Goal: Transaction & Acquisition: Purchase product/service

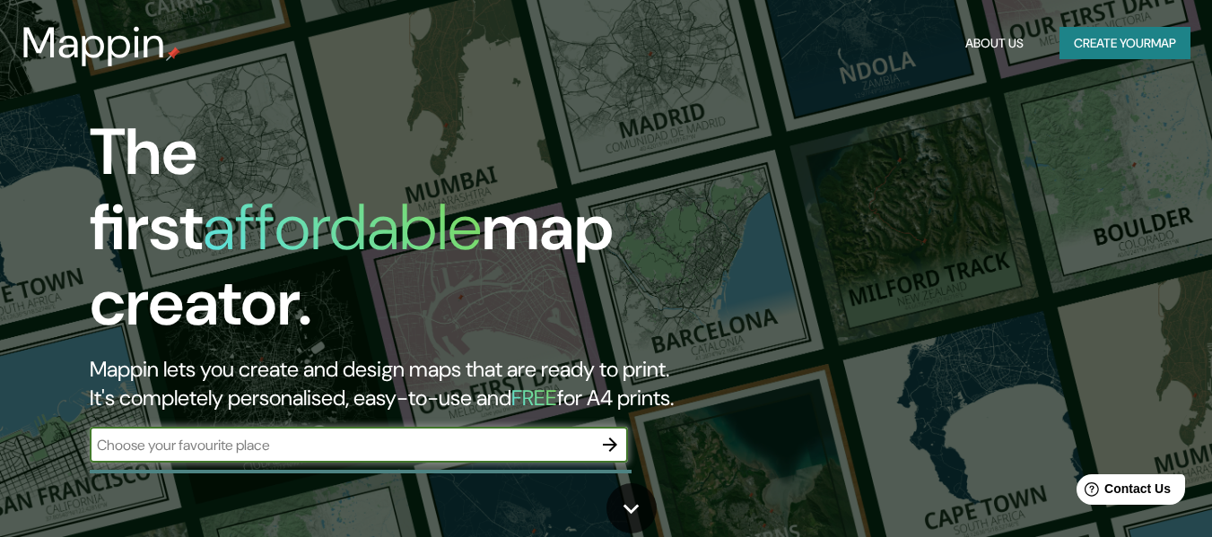
click at [310, 427] on div "​" at bounding box center [359, 445] width 538 height 36
click at [570, 254] on h1 "The first affordable map creator." at bounding box center [393, 235] width 607 height 240
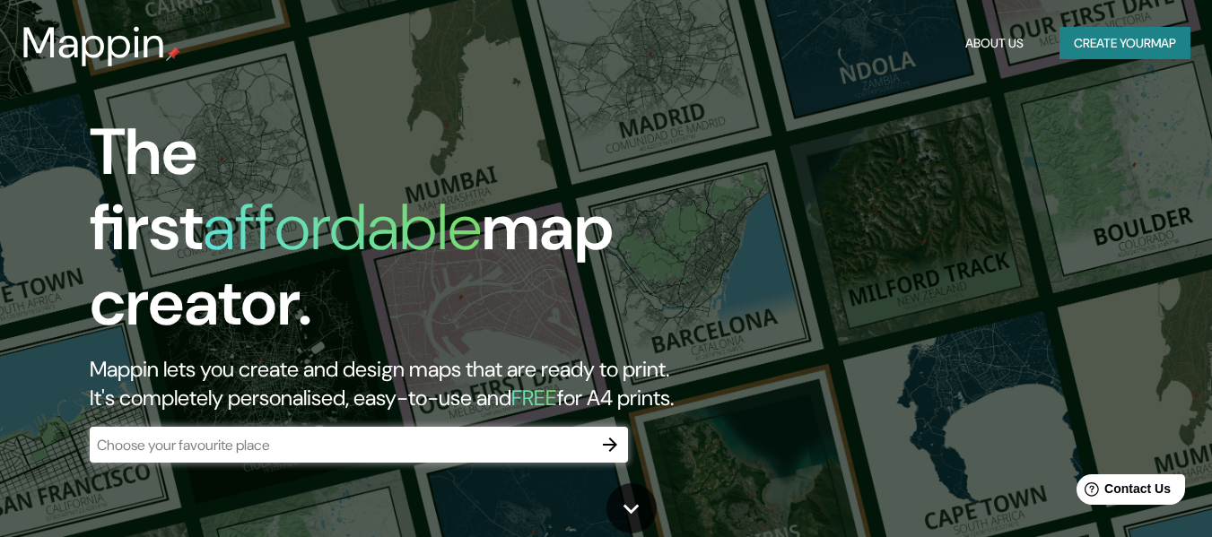
click at [581, 427] on div "​" at bounding box center [359, 445] width 538 height 36
click at [615, 438] on icon "button" at bounding box center [610, 445] width 14 height 14
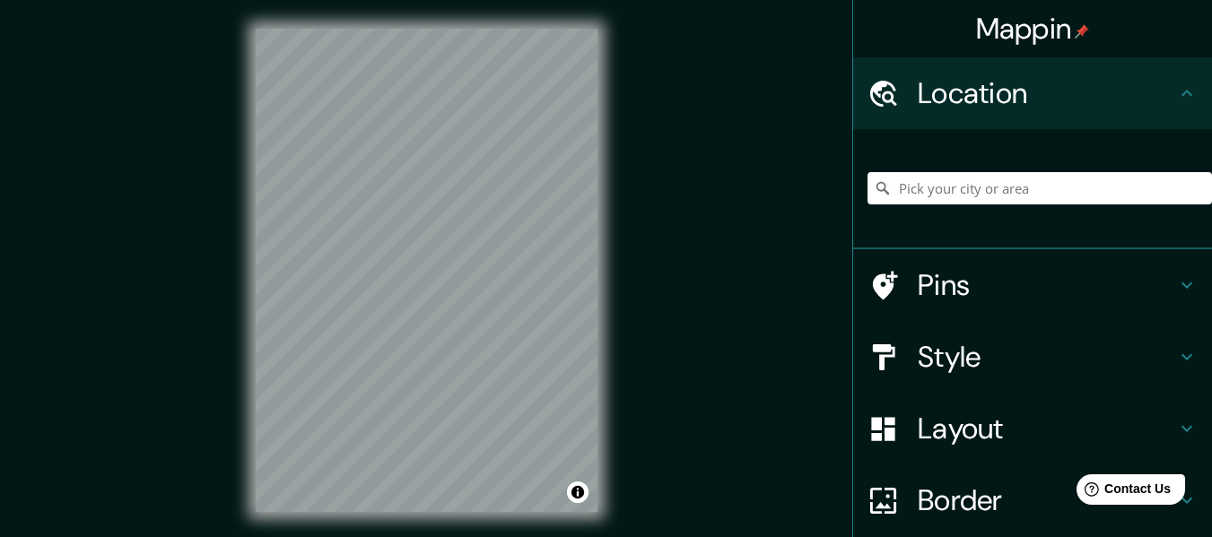
click at [630, 396] on div "Mappin Location Pins Style Layout Border Choose a border. Hint : you can make l…" at bounding box center [606, 285] width 1212 height 570
click at [895, 190] on input "Pick your city or area" at bounding box center [1040, 188] width 345 height 32
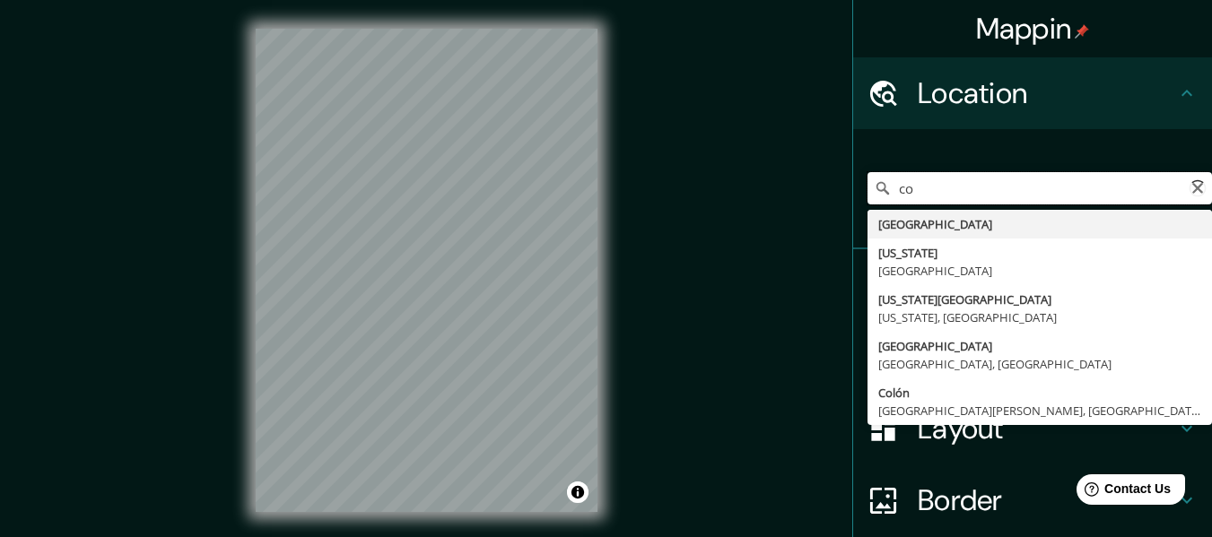
type input "c"
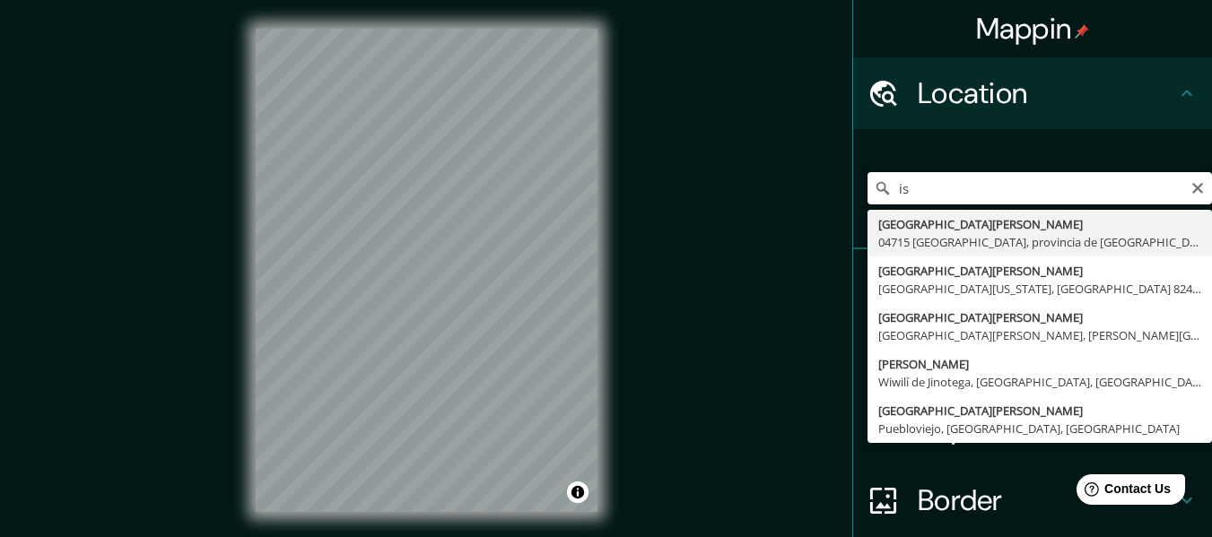
type input "i"
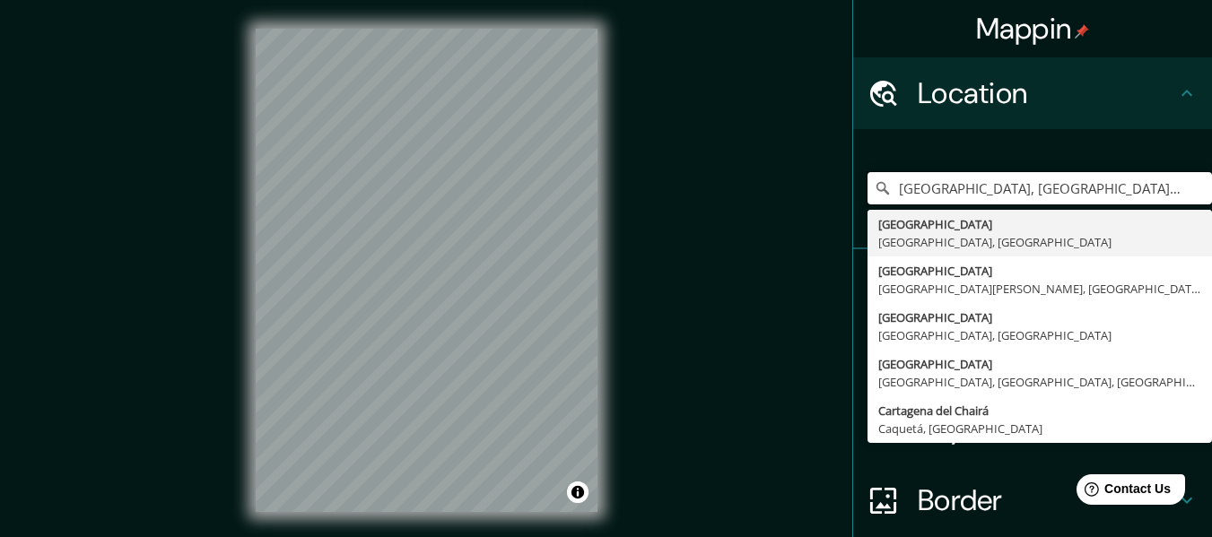
type input "[GEOGRAPHIC_DATA], [GEOGRAPHIC_DATA], [GEOGRAPHIC_DATA]"
click at [987, 173] on input "[GEOGRAPHIC_DATA], [GEOGRAPHIC_DATA], [GEOGRAPHIC_DATA]" at bounding box center [1040, 188] width 345 height 32
click at [1131, 177] on input "[GEOGRAPHIC_DATA], [GEOGRAPHIC_DATA], [GEOGRAPHIC_DATA]" at bounding box center [1040, 188] width 345 height 32
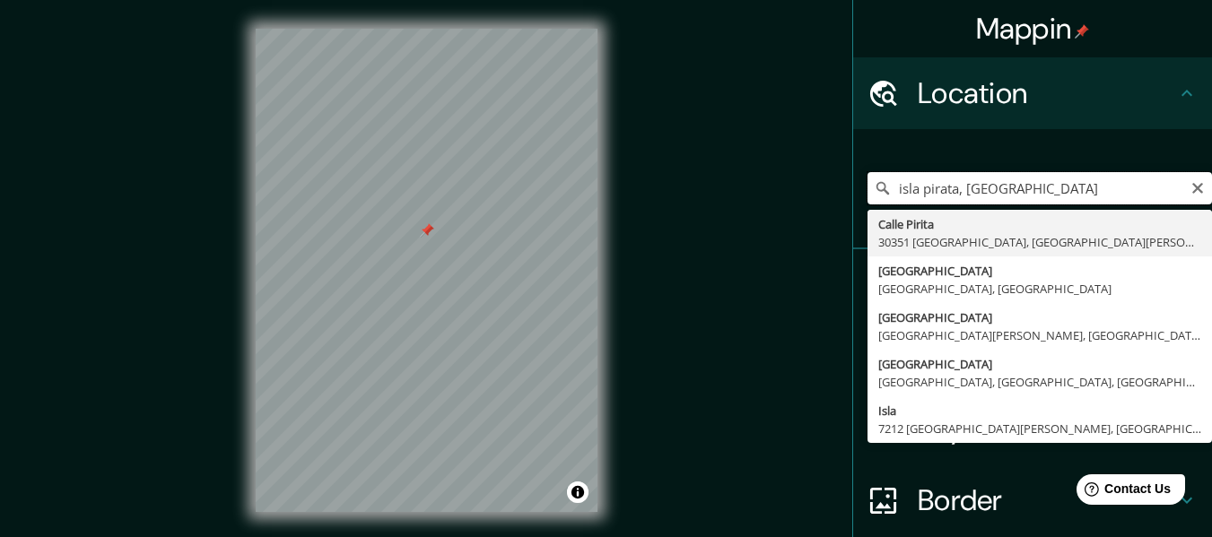
click at [1039, 196] on input "isla pirata, cartagena" at bounding box center [1040, 188] width 345 height 32
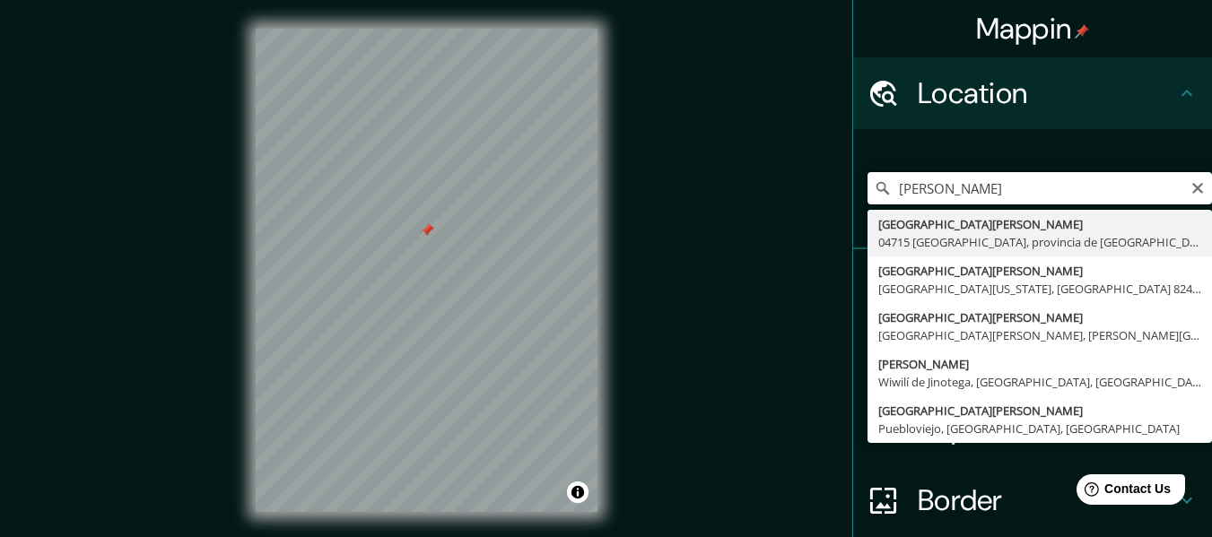
click at [1014, 183] on input "islas del rosario" at bounding box center [1040, 188] width 345 height 32
type input "r"
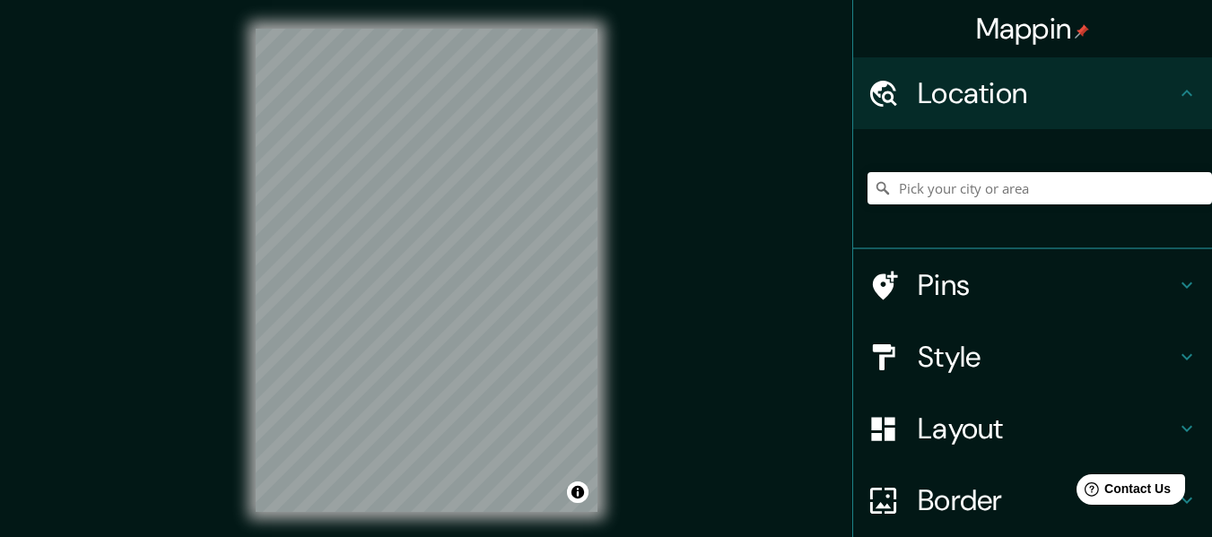
click at [213, 0] on html "Mappin Location Pins Style Layout Border Choose a border. Hint : you can make l…" at bounding box center [606, 268] width 1212 height 537
click at [618, 381] on div "© Mapbox © OpenStreetMap Improve this map" at bounding box center [426, 270] width 399 height 541
drag, startPoint x: 513, startPoint y: 261, endPoint x: 523, endPoint y: 292, distance: 32.1
click at [523, 292] on div at bounding box center [527, 291] width 14 height 14
click at [523, 292] on div at bounding box center [527, 290] width 14 height 14
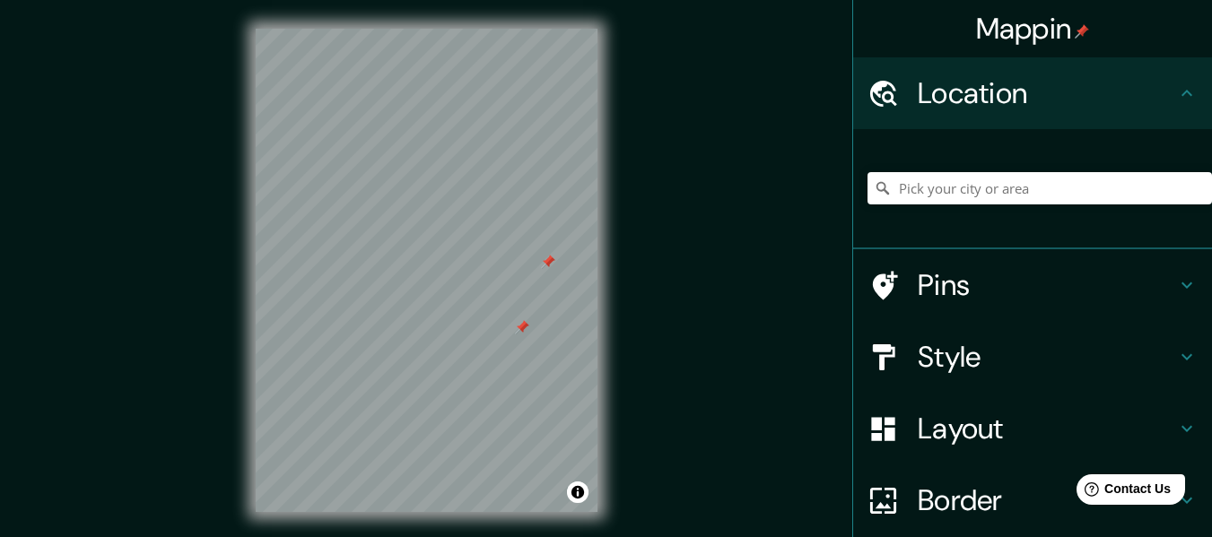
click at [525, 329] on div at bounding box center [522, 327] width 14 height 14
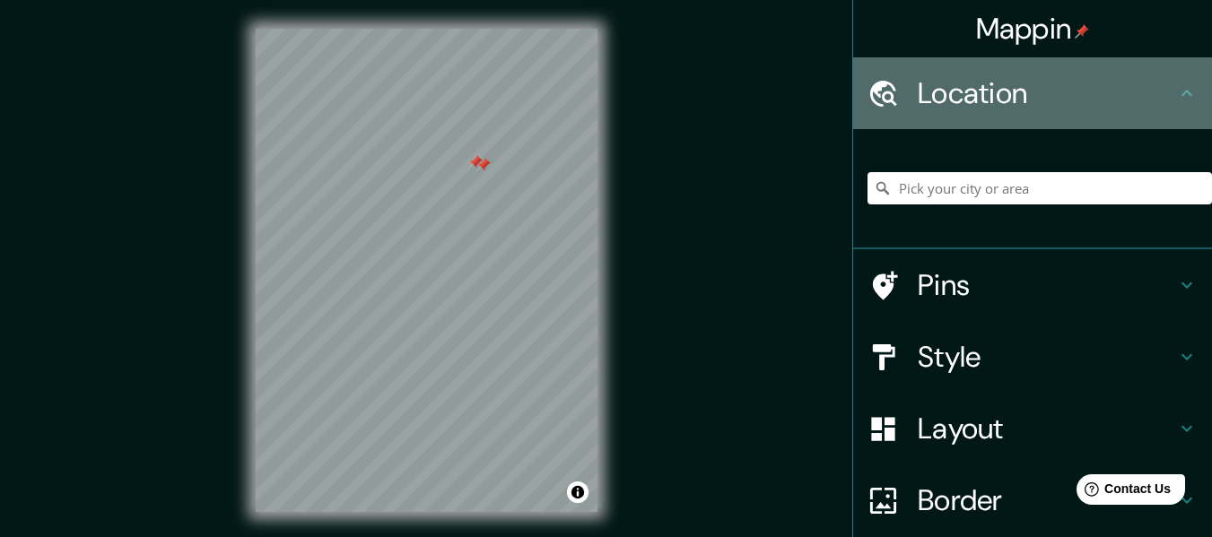
click at [988, 79] on h4 "Location" at bounding box center [1047, 93] width 258 height 36
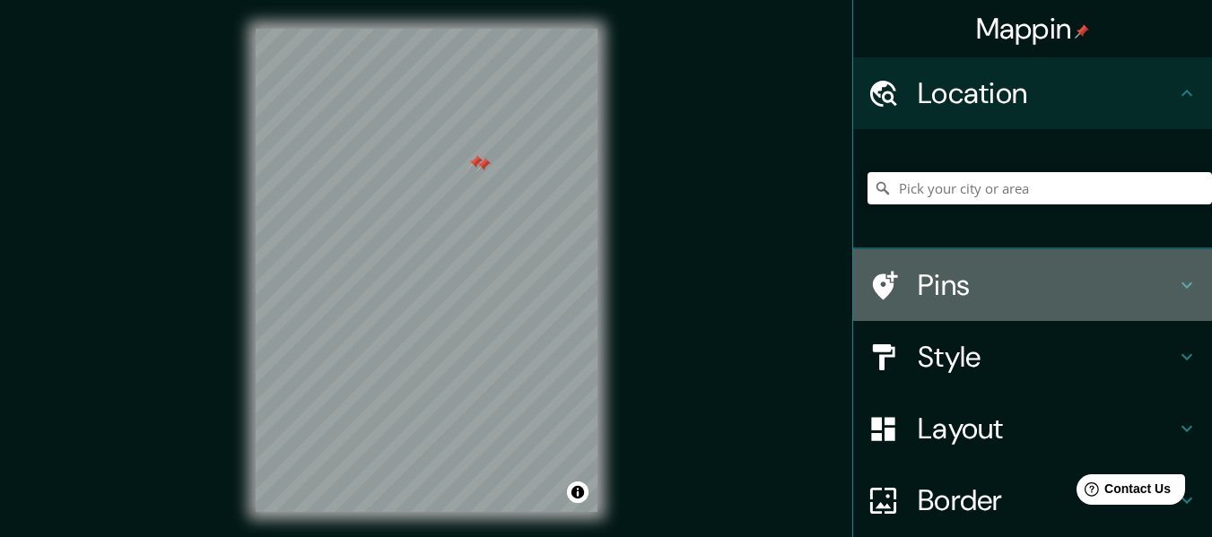
click at [966, 305] on div "Pins" at bounding box center [1032, 285] width 359 height 72
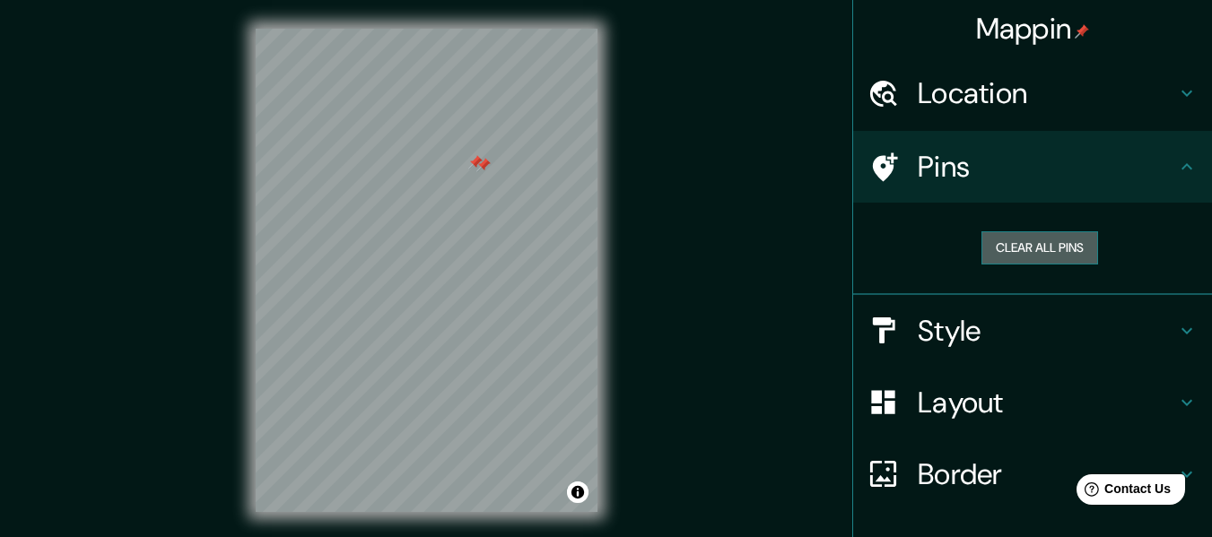
click at [1015, 249] on button "Clear all pins" at bounding box center [1040, 247] width 117 height 33
click at [638, 430] on div "Mappin Location Pins Clear all pins Style Layout Border Choose a border. Hint :…" at bounding box center [606, 285] width 1212 height 570
click at [421, 287] on div at bounding box center [416, 291] width 14 height 14
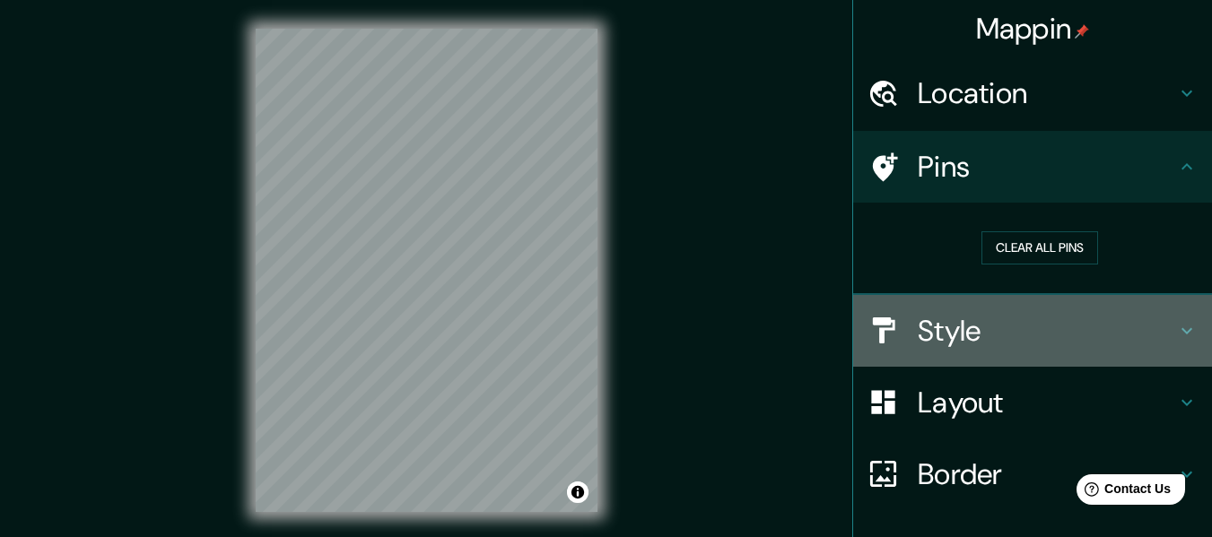
click at [931, 341] on h4 "Style" at bounding box center [1047, 331] width 258 height 36
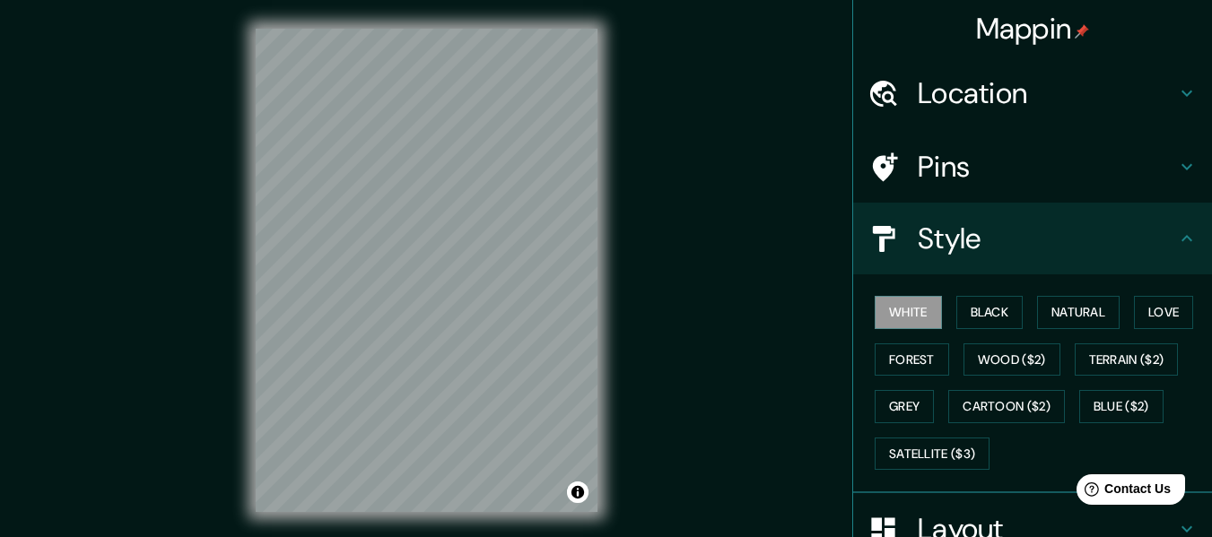
click at [972, 275] on div "White Black Natural Love Forest Wood ($2) Terrain ($2) Grey Cartoon ($2) Blue (…" at bounding box center [1032, 384] width 359 height 219
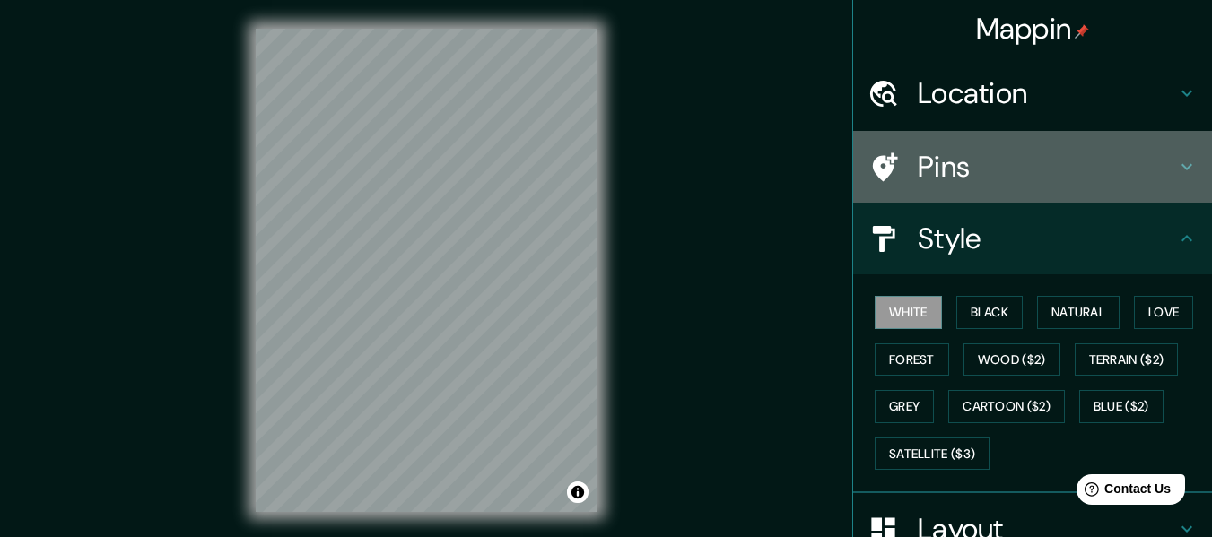
click at [925, 174] on h4 "Pins" at bounding box center [1047, 167] width 258 height 36
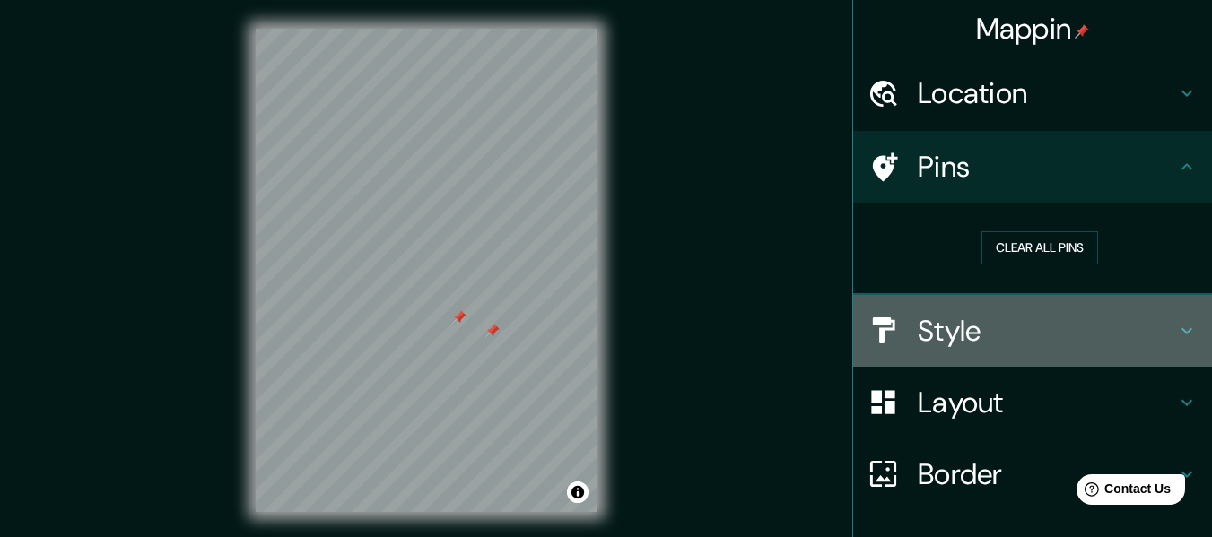
click at [1026, 353] on div "Style" at bounding box center [1032, 331] width 359 height 72
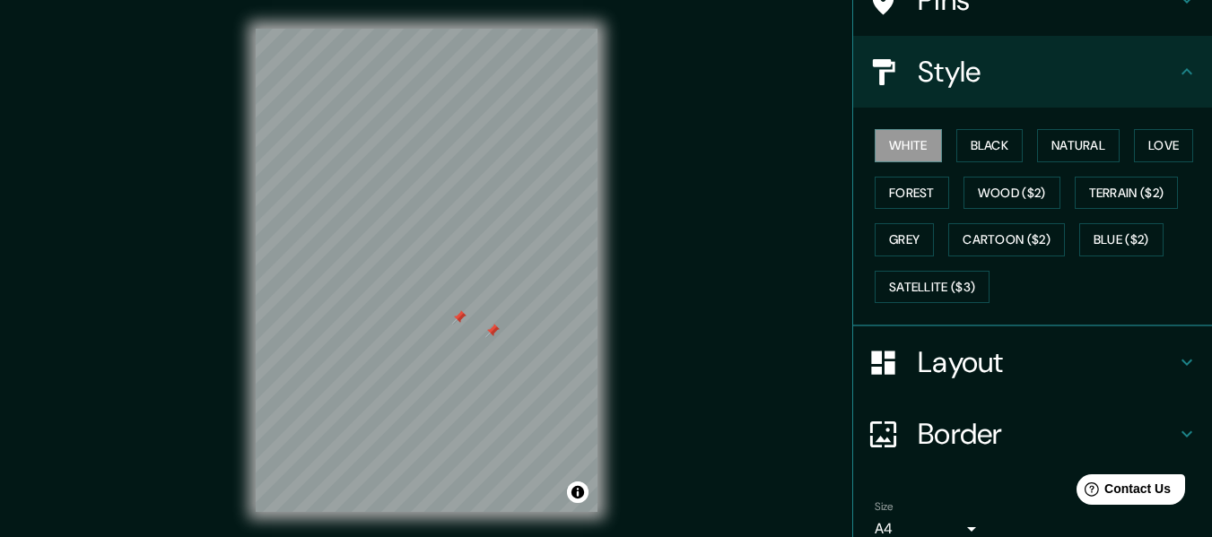
scroll to position [172, 0]
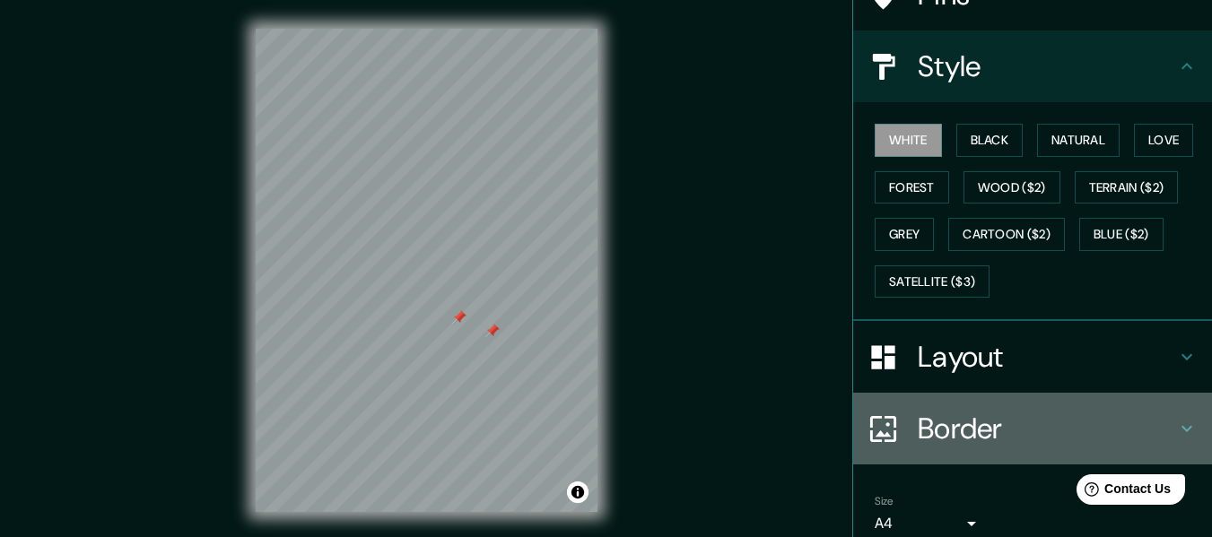
click at [1079, 425] on h4 "Border" at bounding box center [1047, 429] width 258 height 36
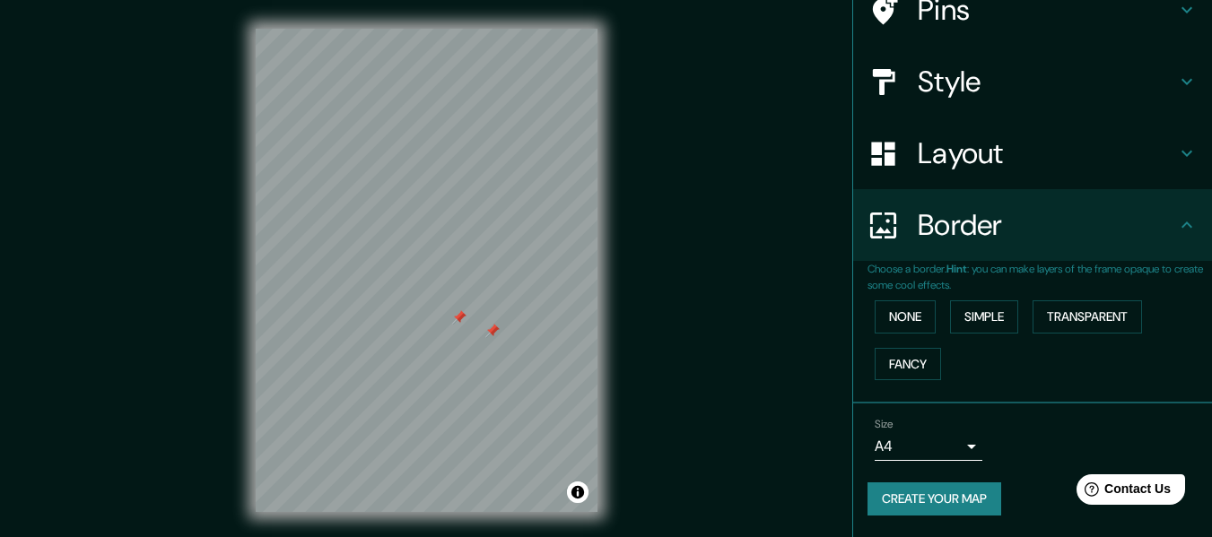
scroll to position [157, 0]
click at [920, 494] on button "Create your map" at bounding box center [935, 499] width 134 height 33
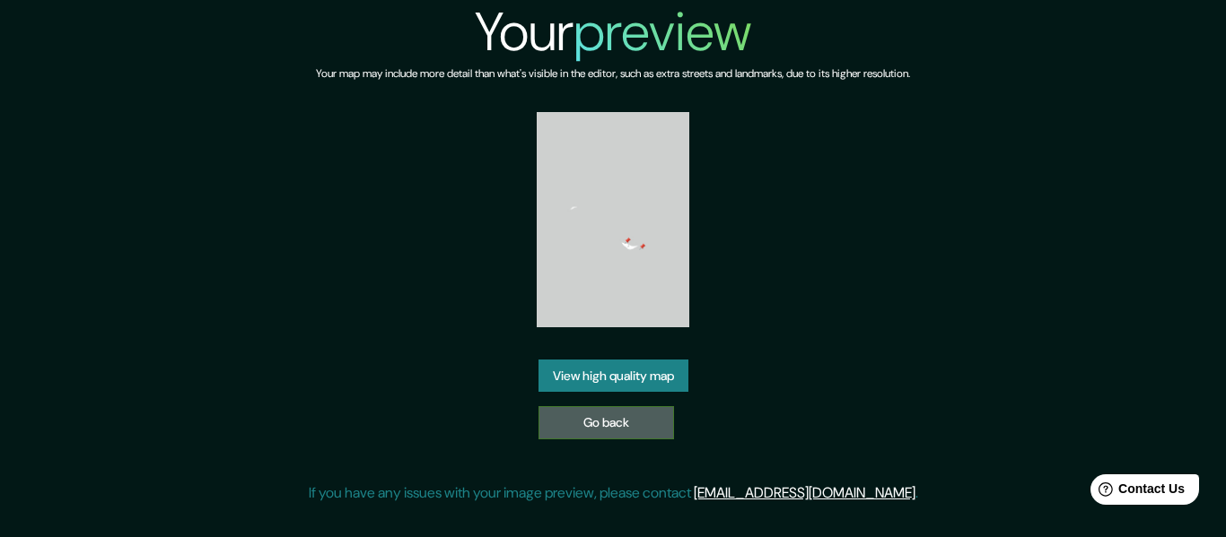
click at [611, 411] on link "Go back" at bounding box center [605, 422] width 135 height 33
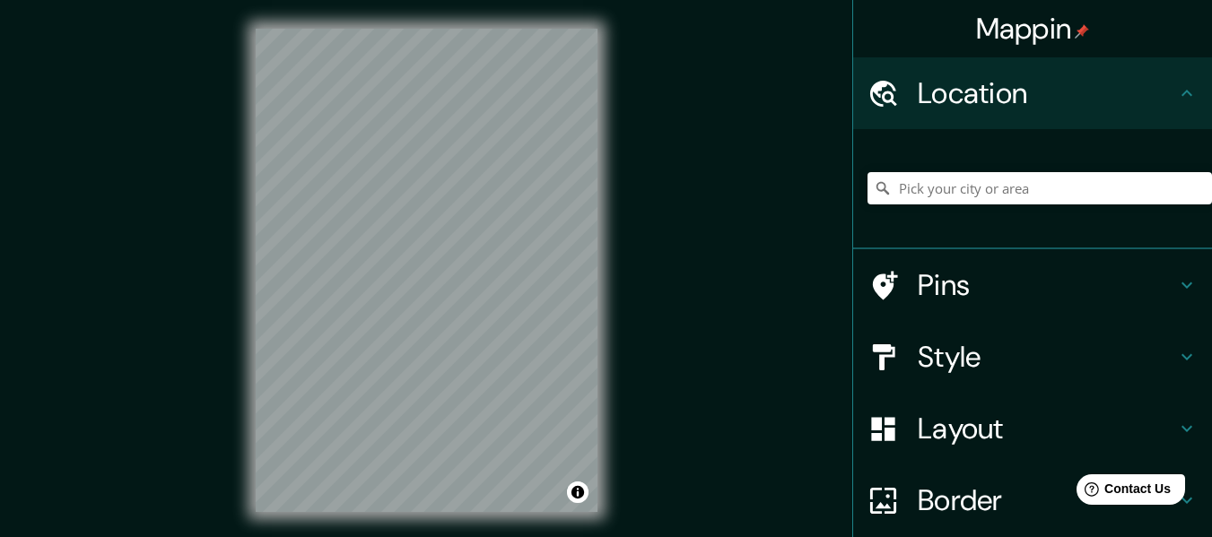
click at [965, 170] on div at bounding box center [1040, 189] width 345 height 90
click at [969, 184] on input "Pick your city or area" at bounding box center [1040, 188] width 345 height 32
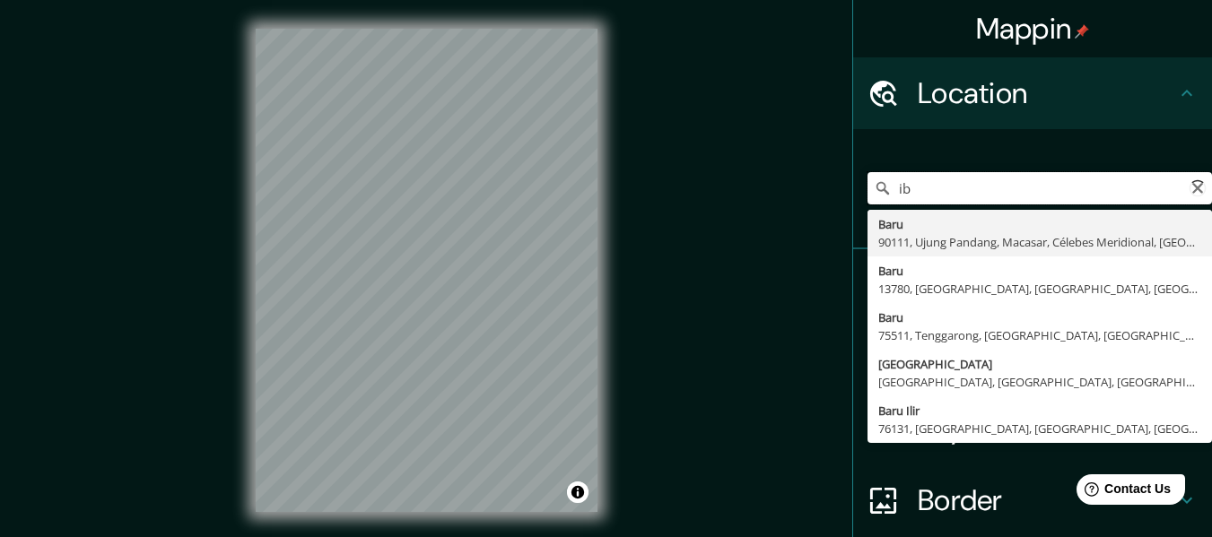
type input "i"
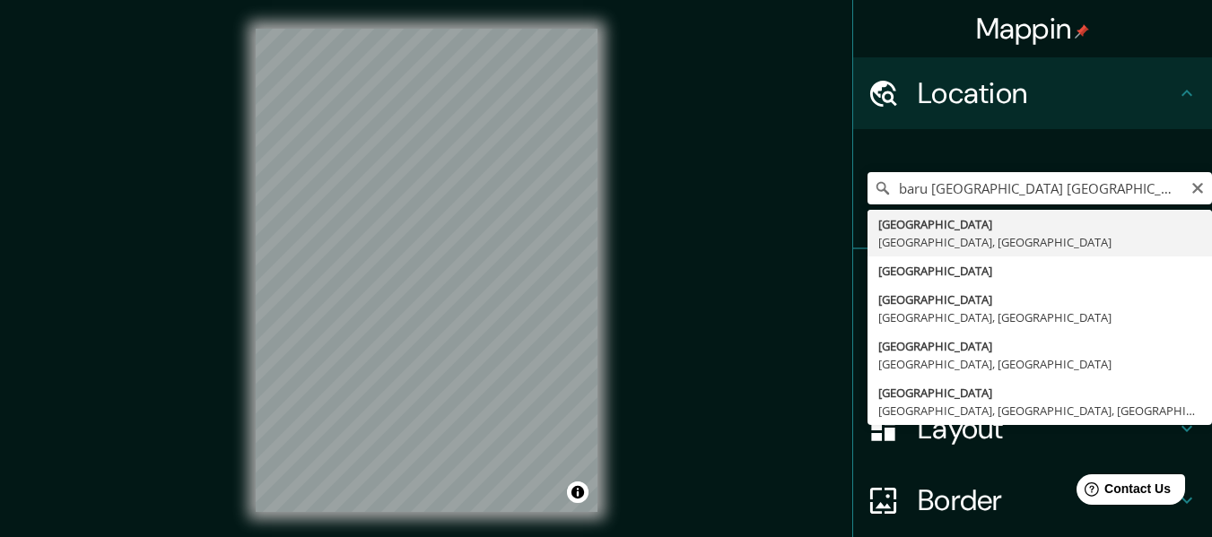
type input "[GEOGRAPHIC_DATA], [GEOGRAPHIC_DATA], [GEOGRAPHIC_DATA]"
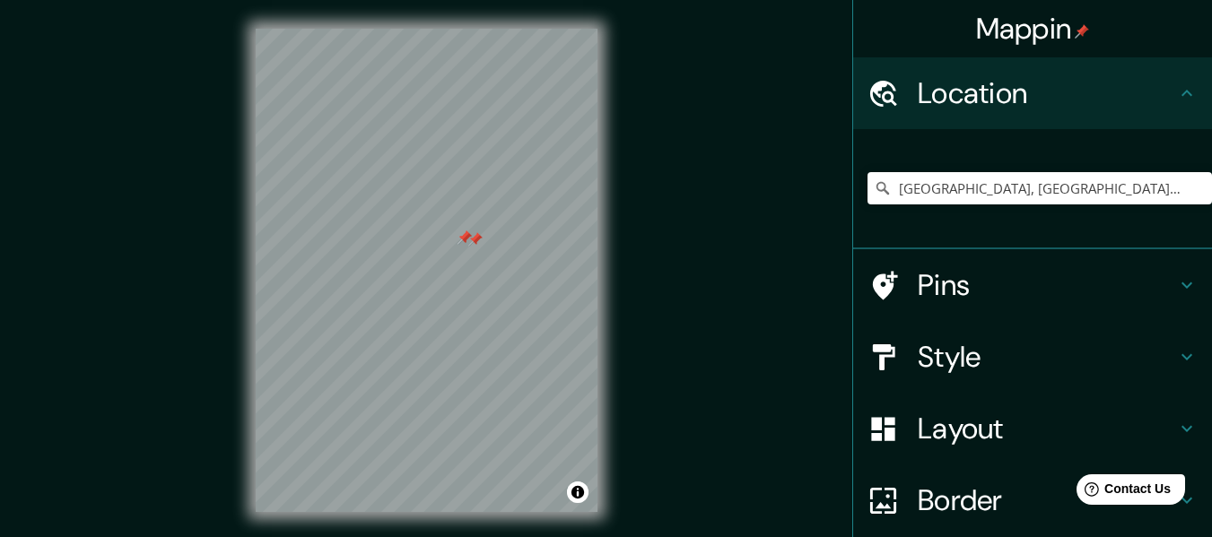
click at [460, 241] on div at bounding box center [465, 238] width 14 height 14
click at [471, 234] on div at bounding box center [475, 239] width 14 height 14
click at [467, 232] on div at bounding box center [465, 238] width 14 height 14
click at [469, 223] on div at bounding box center [476, 222] width 14 height 14
click at [474, 223] on div at bounding box center [476, 222] width 14 height 14
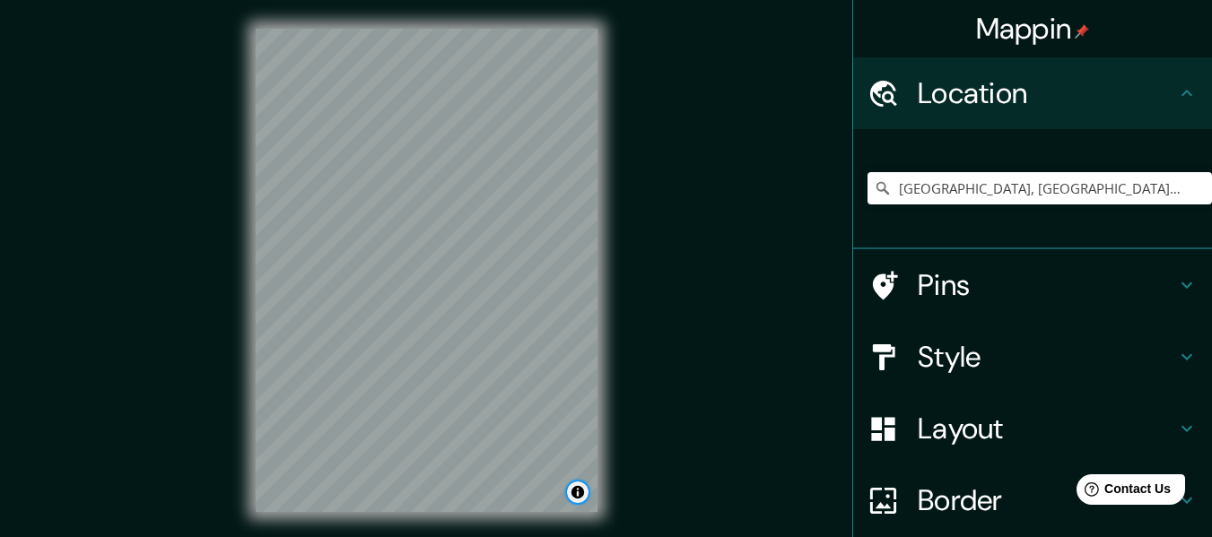
click at [577, 492] on button "Toggle attribution" at bounding box center [578, 493] width 22 height 22
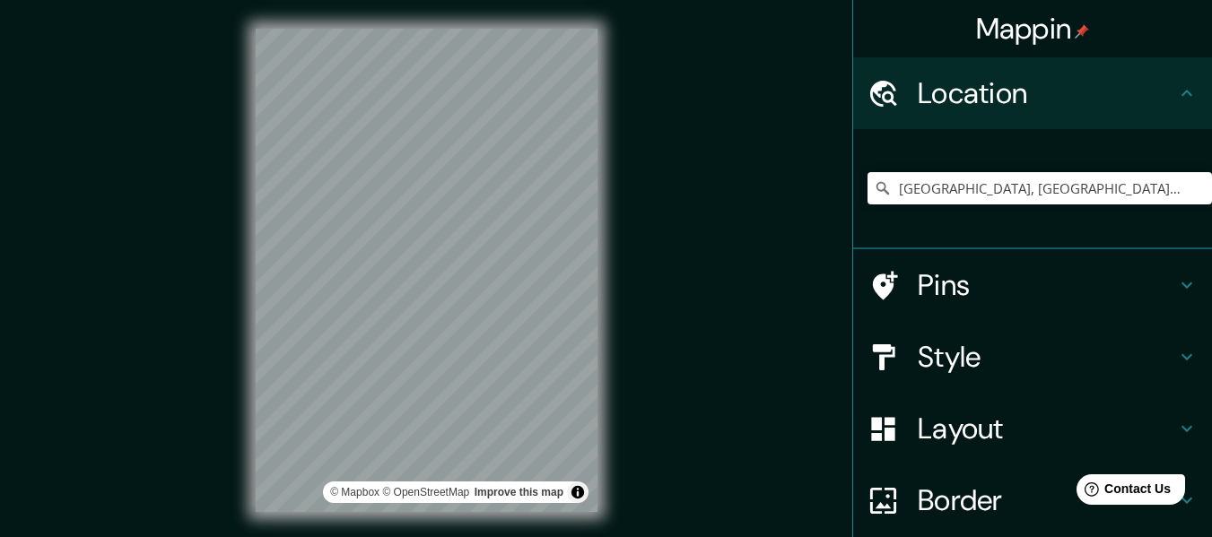
click at [200, 266] on div "Mappin Location [GEOGRAPHIC_DATA], [GEOGRAPHIC_DATA], [GEOGRAPHIC_DATA] Pins St…" at bounding box center [606, 285] width 1212 height 570
click at [453, 198] on div at bounding box center [449, 197] width 14 height 14
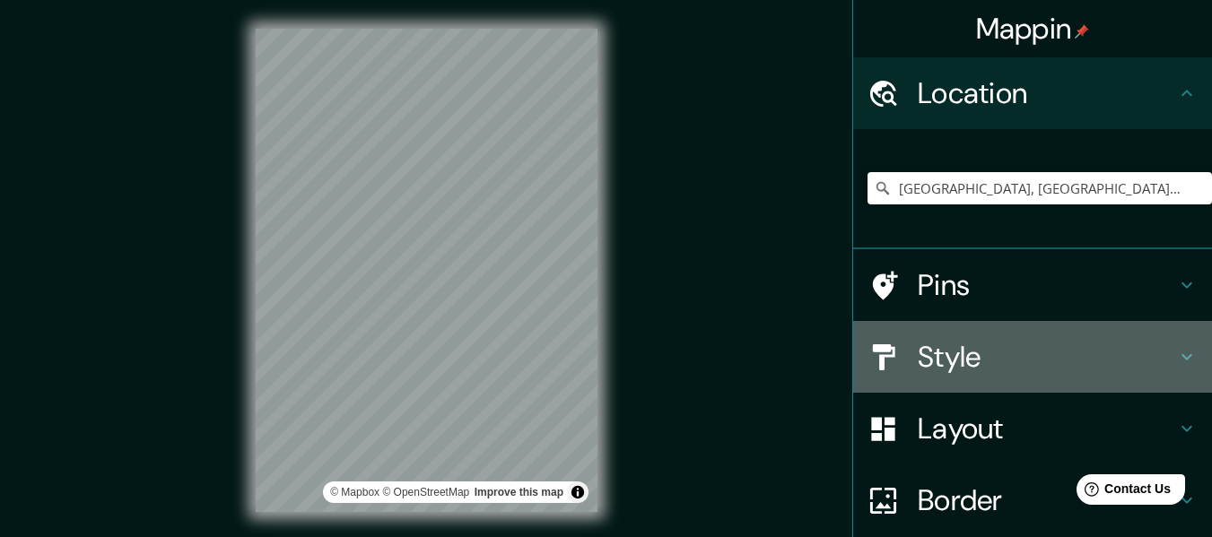
click at [968, 356] on h4 "Style" at bounding box center [1047, 357] width 258 height 36
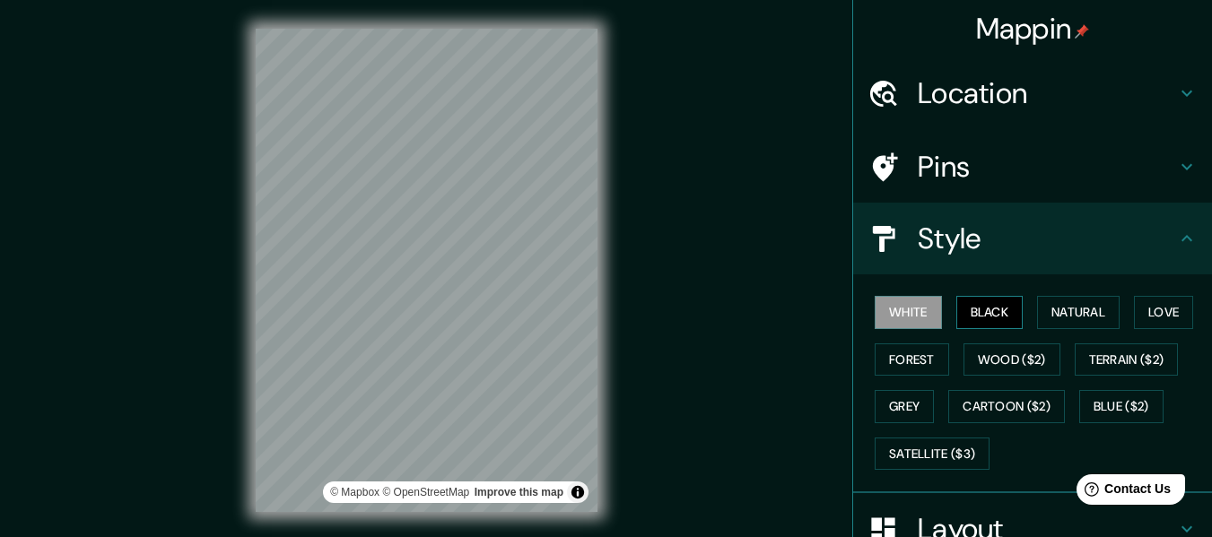
click at [997, 299] on button "Black" at bounding box center [990, 312] width 67 height 33
click at [904, 321] on button "White" at bounding box center [908, 312] width 67 height 33
click at [1048, 308] on button "Natural" at bounding box center [1078, 312] width 83 height 33
click at [909, 300] on button "White" at bounding box center [908, 312] width 67 height 33
click at [913, 367] on button "Forest" at bounding box center [912, 360] width 74 height 33
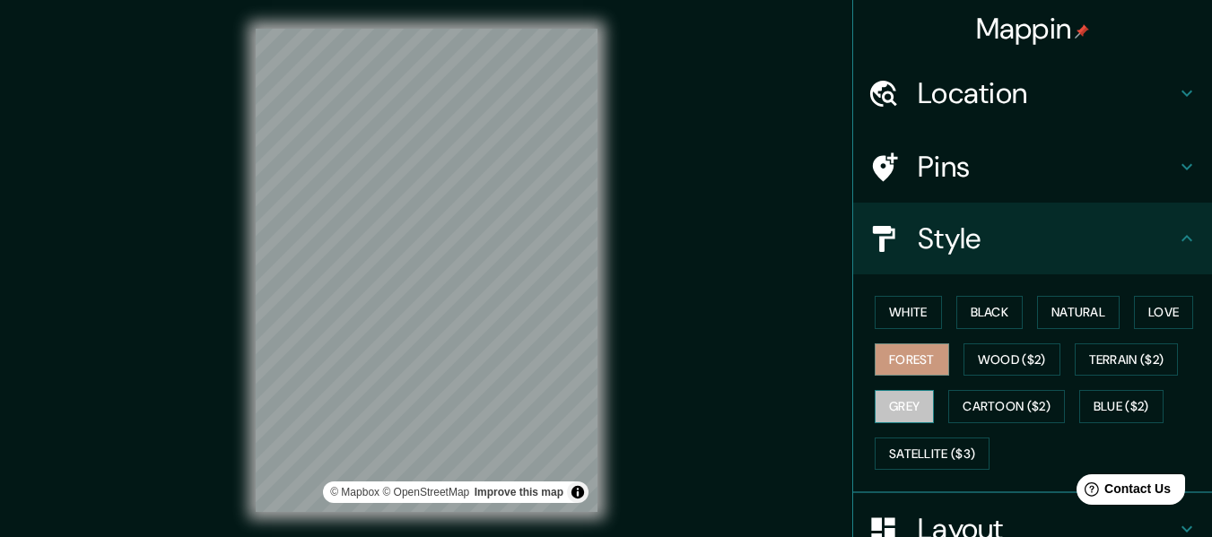
click at [904, 396] on button "Grey" at bounding box center [904, 406] width 59 height 33
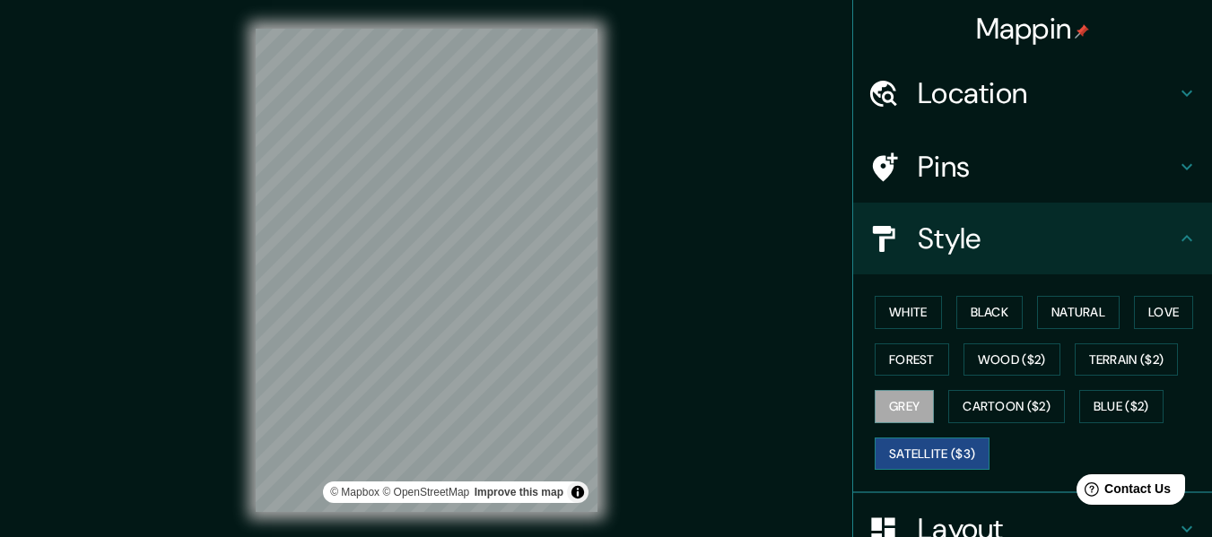
click at [913, 456] on button "Satellite ($3)" at bounding box center [932, 454] width 115 height 33
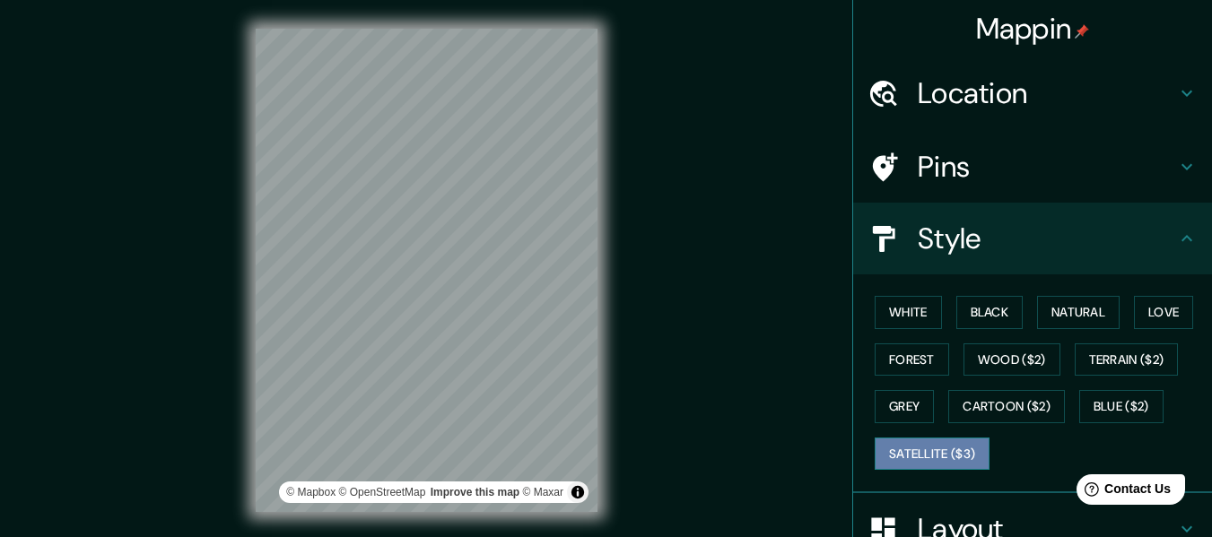
click at [915, 442] on button "Satellite ($3)" at bounding box center [932, 454] width 115 height 33
click at [904, 394] on button "Grey" at bounding box center [904, 406] width 59 height 33
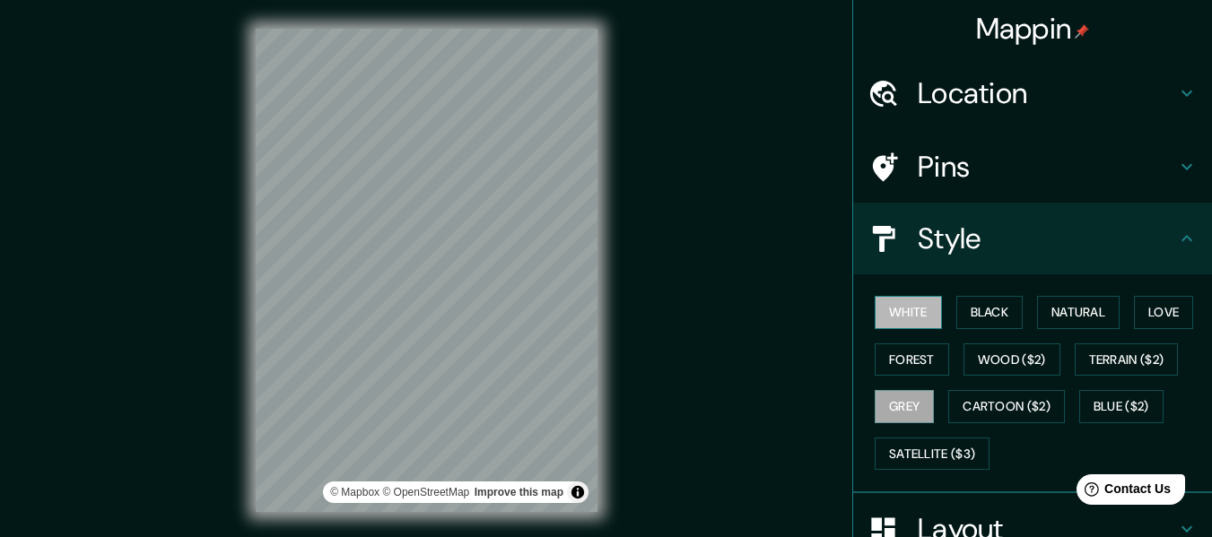
click at [917, 319] on button "White" at bounding box center [908, 312] width 67 height 33
click at [897, 364] on button "Forest" at bounding box center [912, 360] width 74 height 33
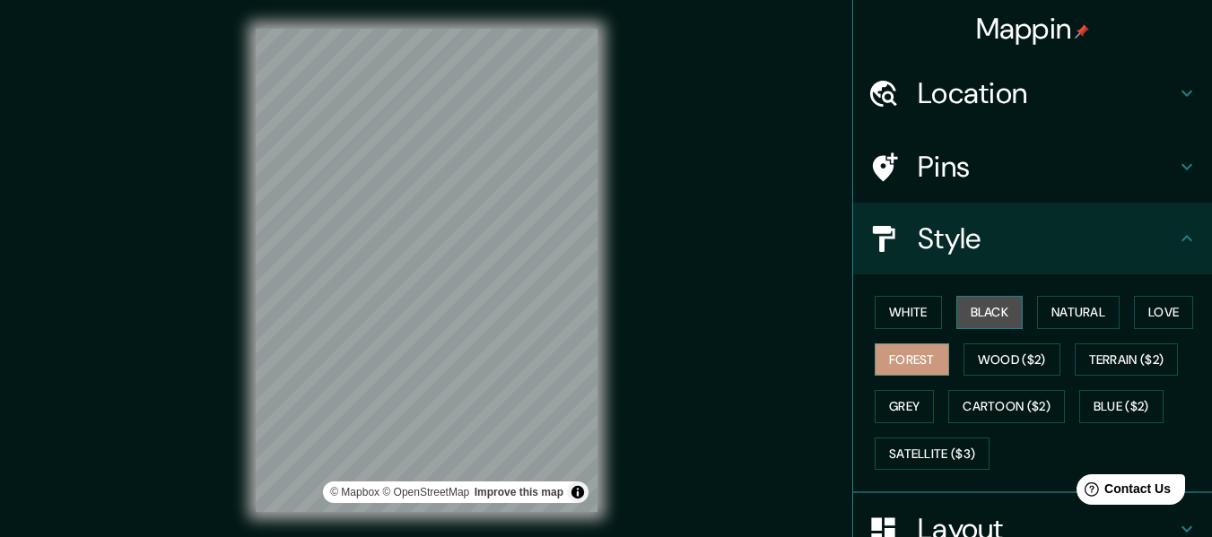
click at [974, 322] on button "Black" at bounding box center [990, 312] width 67 height 33
click at [1024, 314] on div "White Black Natural Love Forest Wood ($2) Terrain ($2) Grey Cartoon ($2) Blue (…" at bounding box center [1040, 383] width 345 height 188
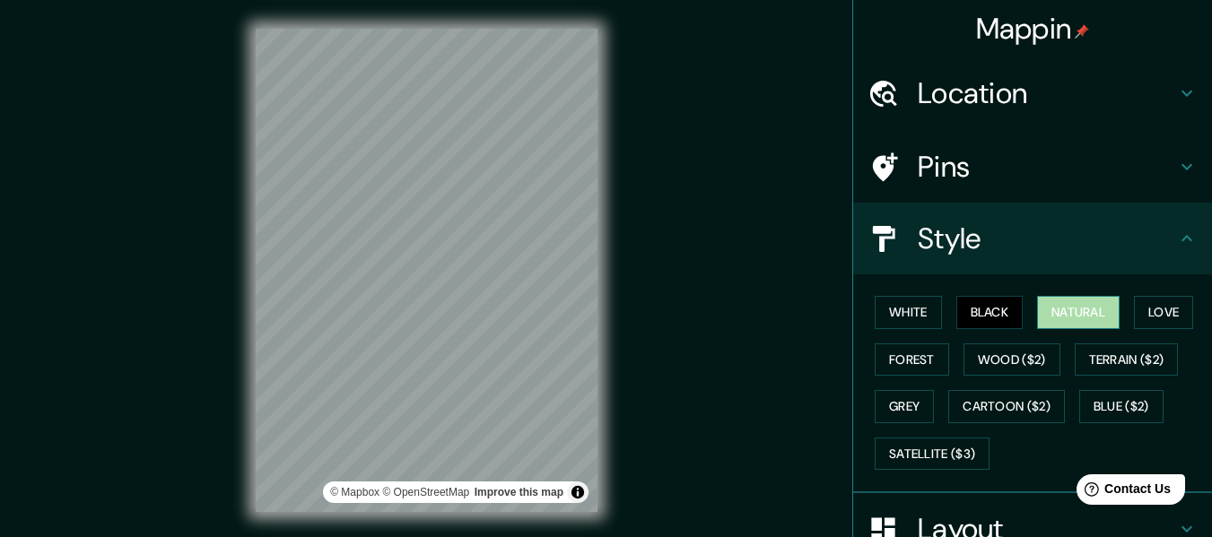
click at [1067, 315] on button "Natural" at bounding box center [1078, 312] width 83 height 33
click at [957, 315] on button "Black" at bounding box center [990, 312] width 67 height 33
click at [1102, 306] on button "Natural" at bounding box center [1078, 312] width 83 height 33
click at [1134, 311] on button "Love" at bounding box center [1163, 312] width 59 height 33
click at [1088, 314] on button "Natural" at bounding box center [1078, 312] width 83 height 33
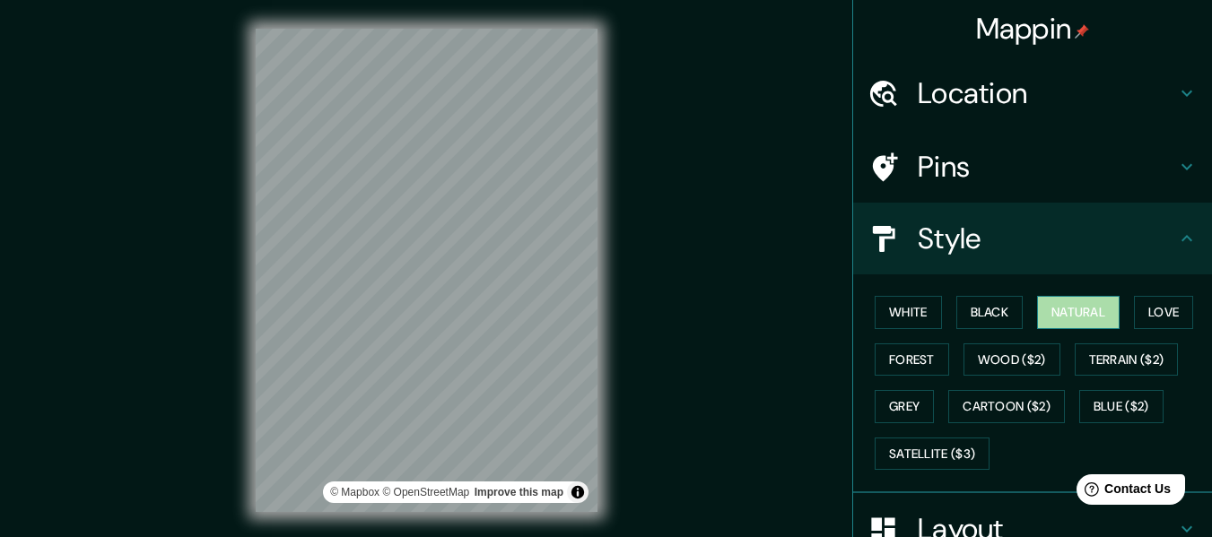
click at [1037, 311] on button "Natural" at bounding box center [1078, 312] width 83 height 33
click at [999, 310] on button "Black" at bounding box center [990, 312] width 67 height 33
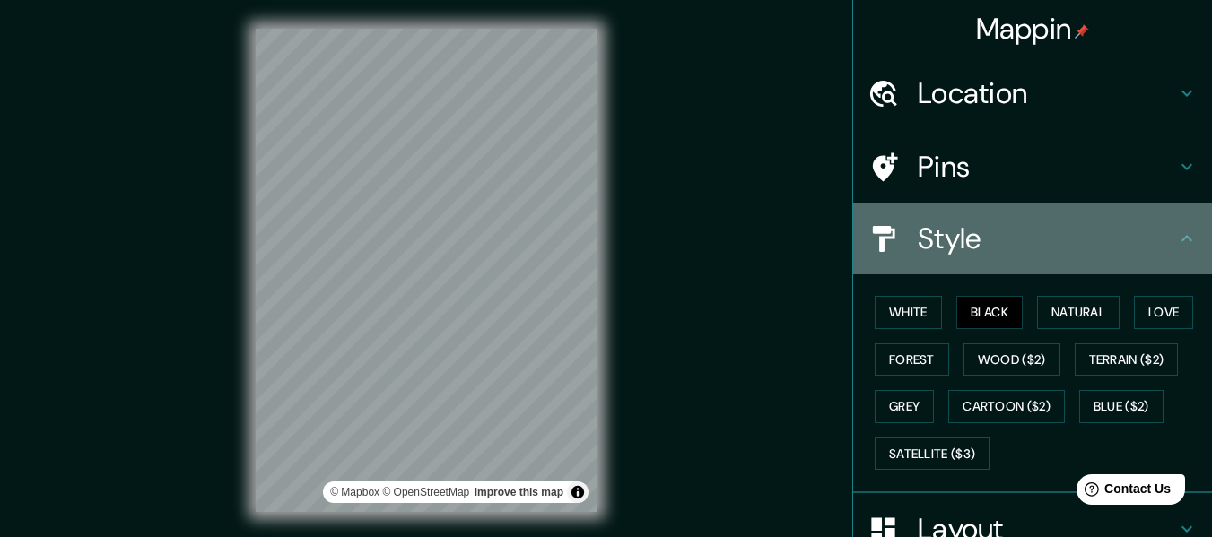
click at [1075, 249] on h4 "Style" at bounding box center [1047, 239] width 258 height 36
click at [1176, 238] on icon at bounding box center [1187, 239] width 22 height 22
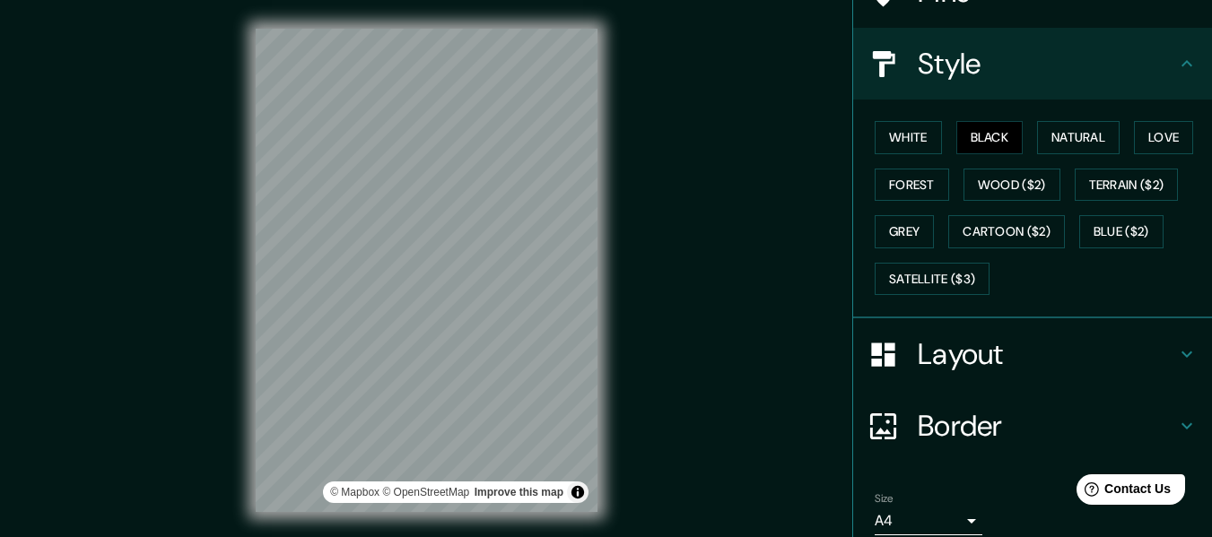
scroll to position [189, 0]
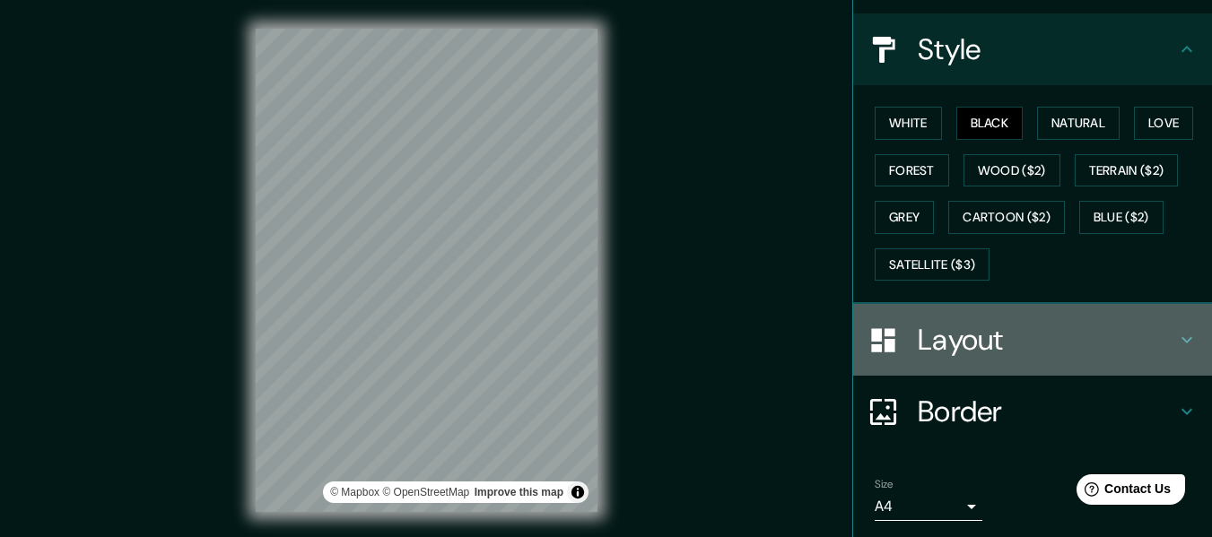
click at [1122, 336] on h4 "Layout" at bounding box center [1047, 340] width 258 height 36
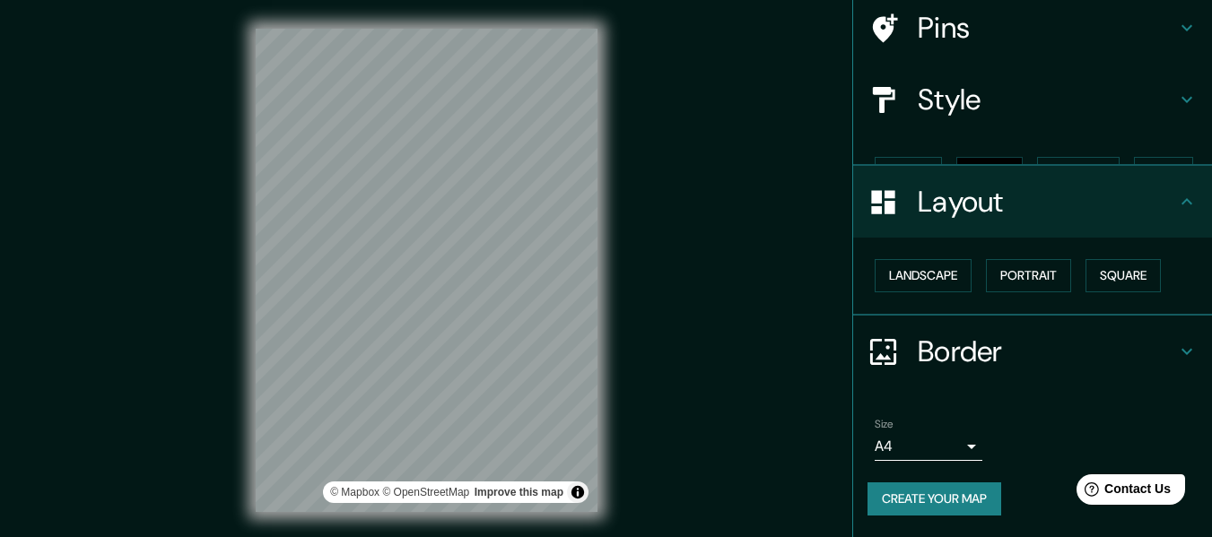
scroll to position [108, 0]
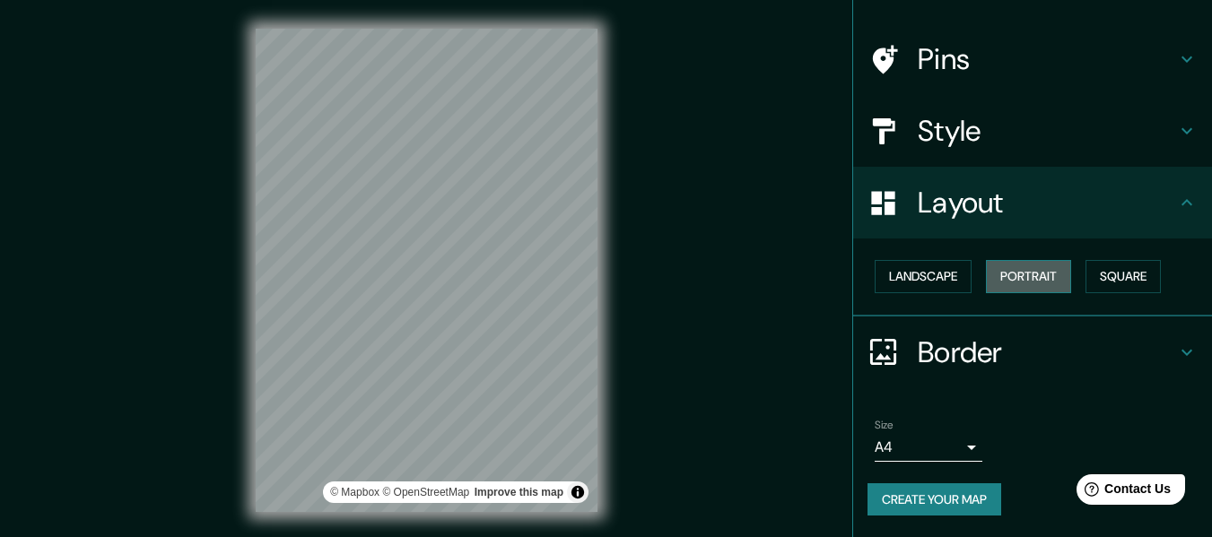
click at [1018, 268] on button "Portrait" at bounding box center [1028, 276] width 85 height 33
click at [938, 275] on button "Landscape" at bounding box center [923, 276] width 97 height 33
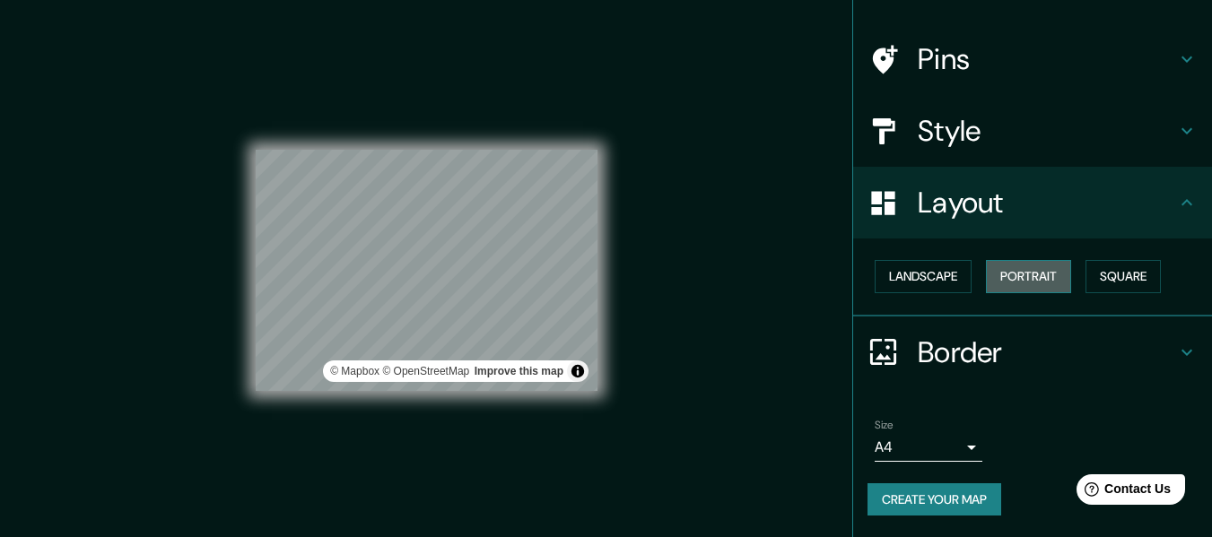
click at [1001, 265] on button "Portrait" at bounding box center [1028, 276] width 85 height 33
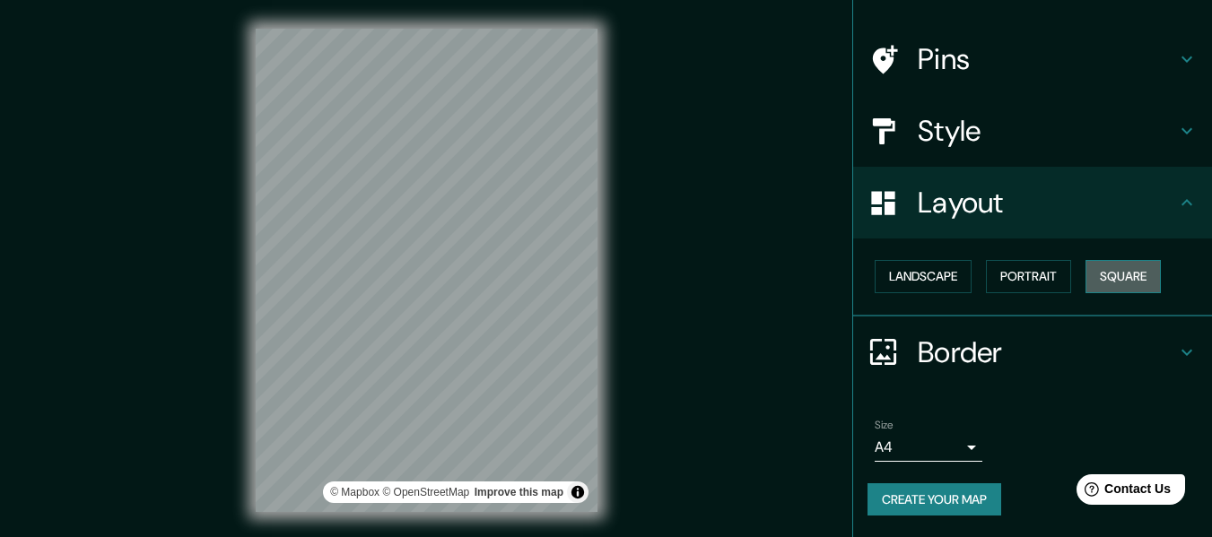
click at [1122, 272] on button "Square" at bounding box center [1123, 276] width 75 height 33
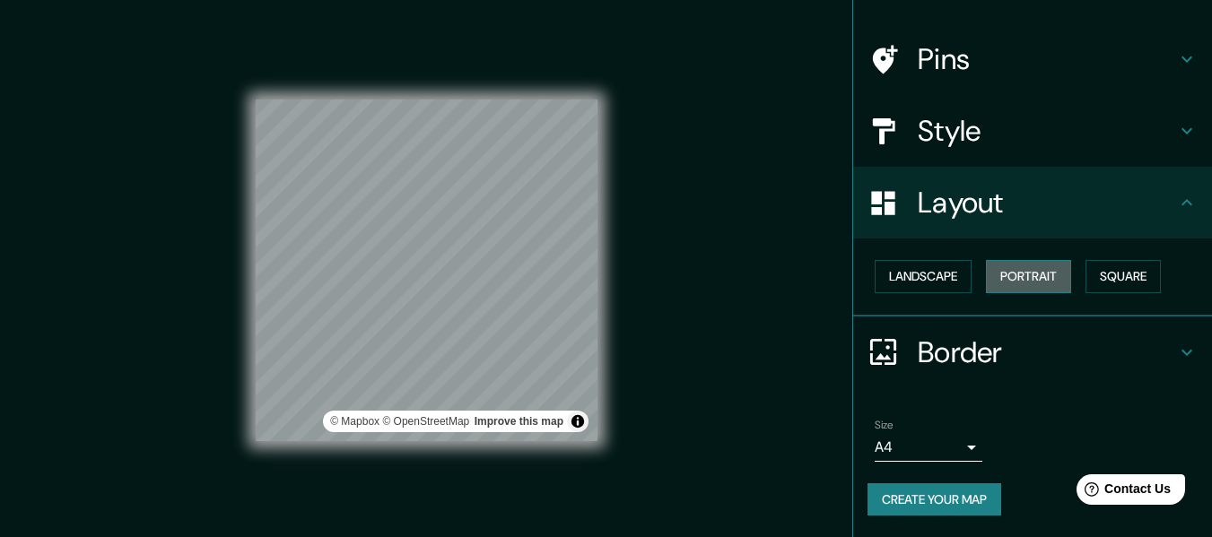
click at [1051, 285] on button "Portrait" at bounding box center [1028, 276] width 85 height 33
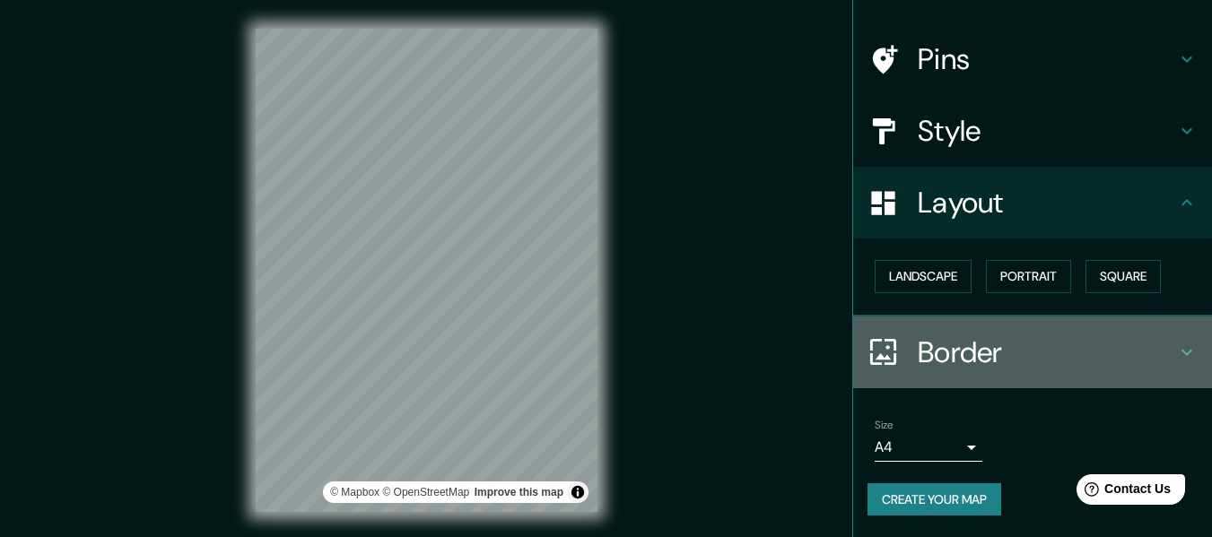
click at [1043, 354] on h4 "Border" at bounding box center [1047, 353] width 258 height 36
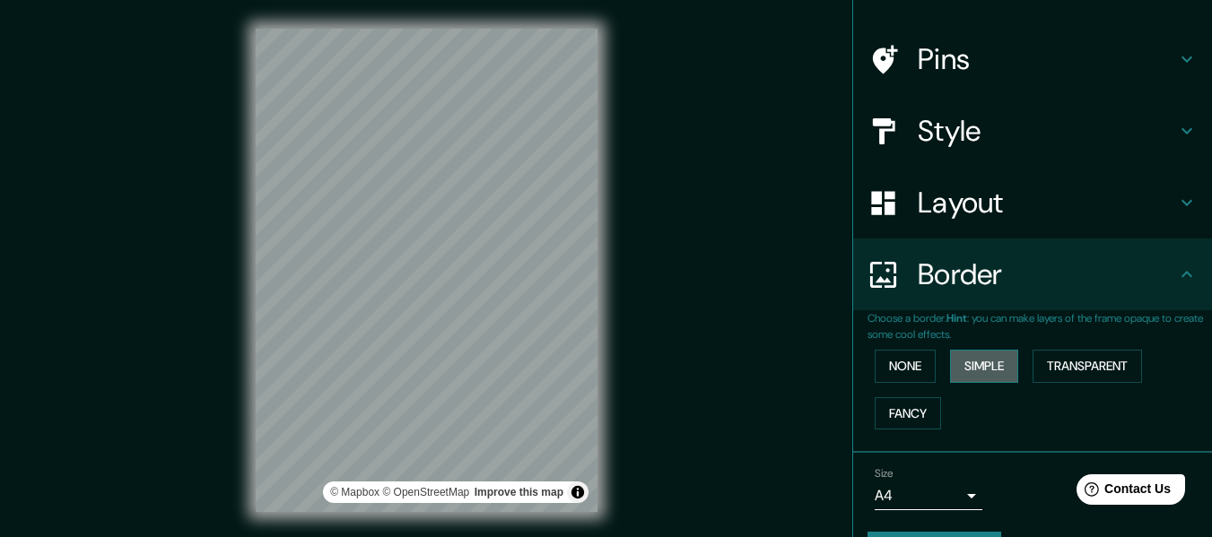
click at [950, 361] on button "Simple" at bounding box center [984, 366] width 68 height 33
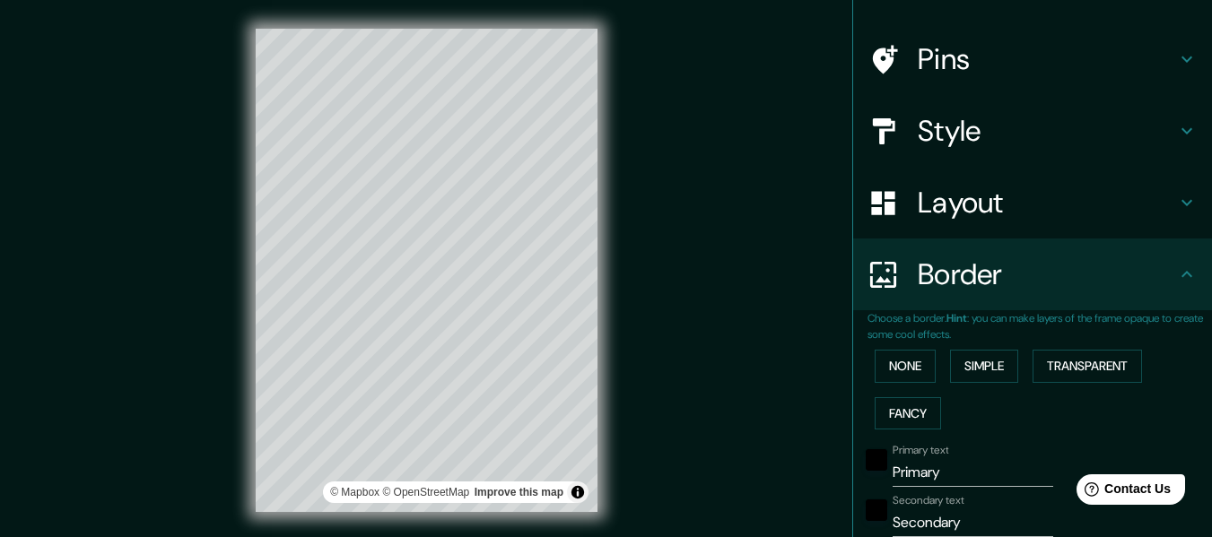
click at [1021, 365] on div "None Simple Transparent Fancy" at bounding box center [1040, 390] width 345 height 94
click at [1066, 366] on button "Transparent" at bounding box center [1087, 366] width 109 height 33
click at [887, 403] on button "Fancy" at bounding box center [908, 413] width 66 height 33
click at [895, 363] on button "None" at bounding box center [905, 366] width 61 height 33
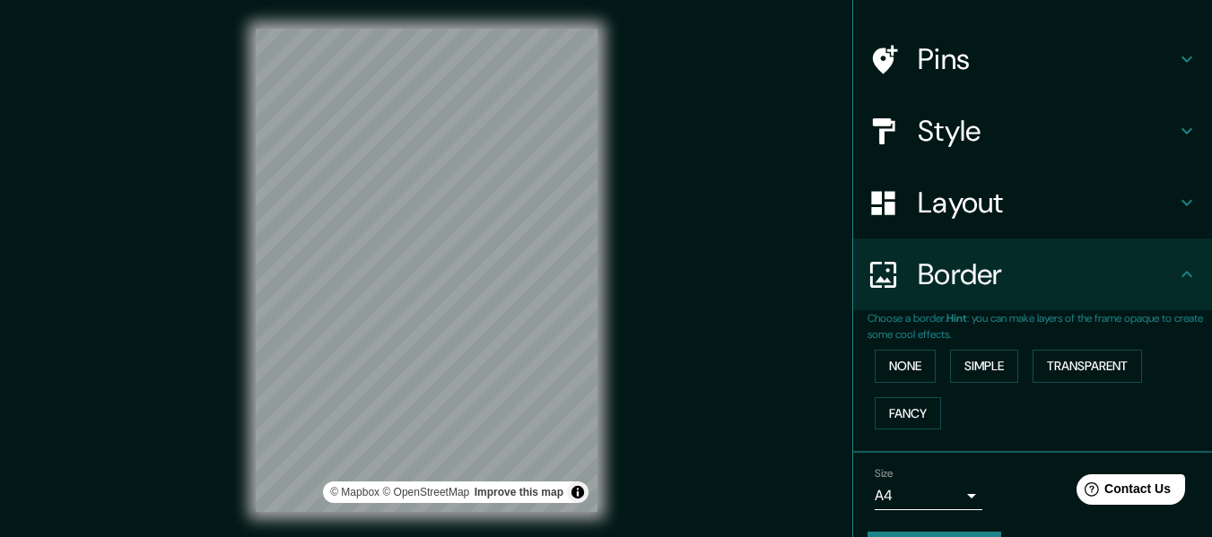
scroll to position [157, 0]
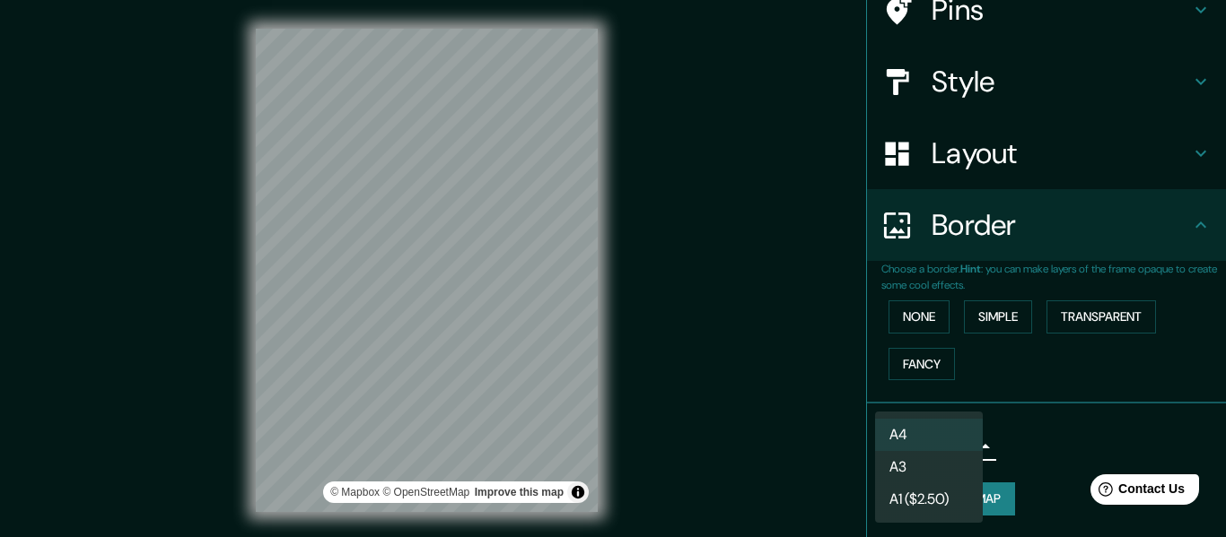
click at [934, 442] on body "Mappin Location [GEOGRAPHIC_DATA], [GEOGRAPHIC_DATA], [GEOGRAPHIC_DATA] Pins St…" at bounding box center [613, 268] width 1226 height 537
click at [930, 459] on li "A3" at bounding box center [929, 467] width 108 height 32
type input "a4"
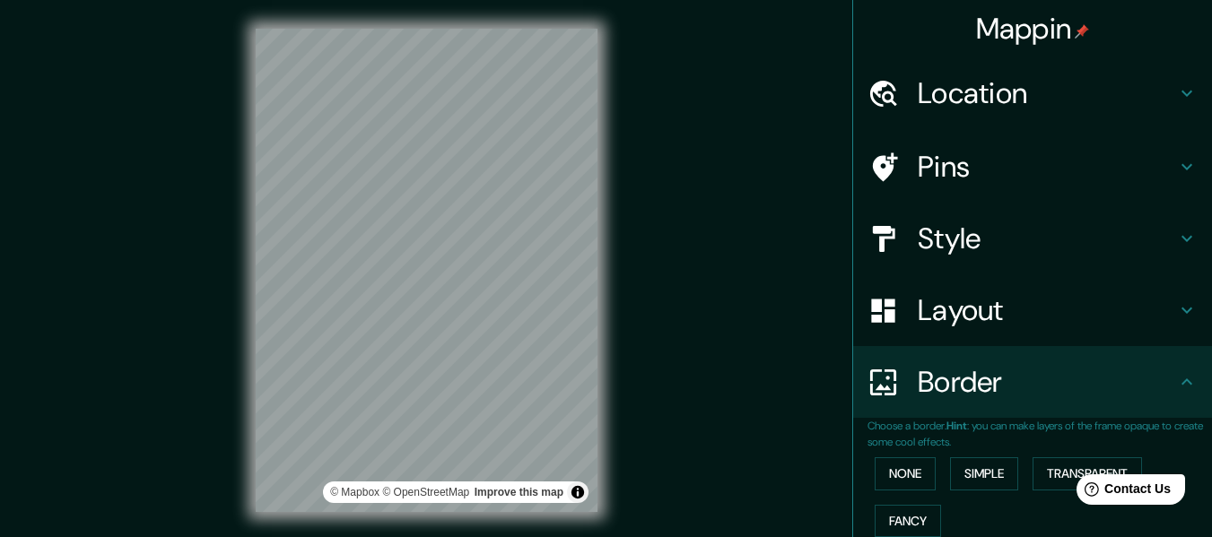
scroll to position [68, 0]
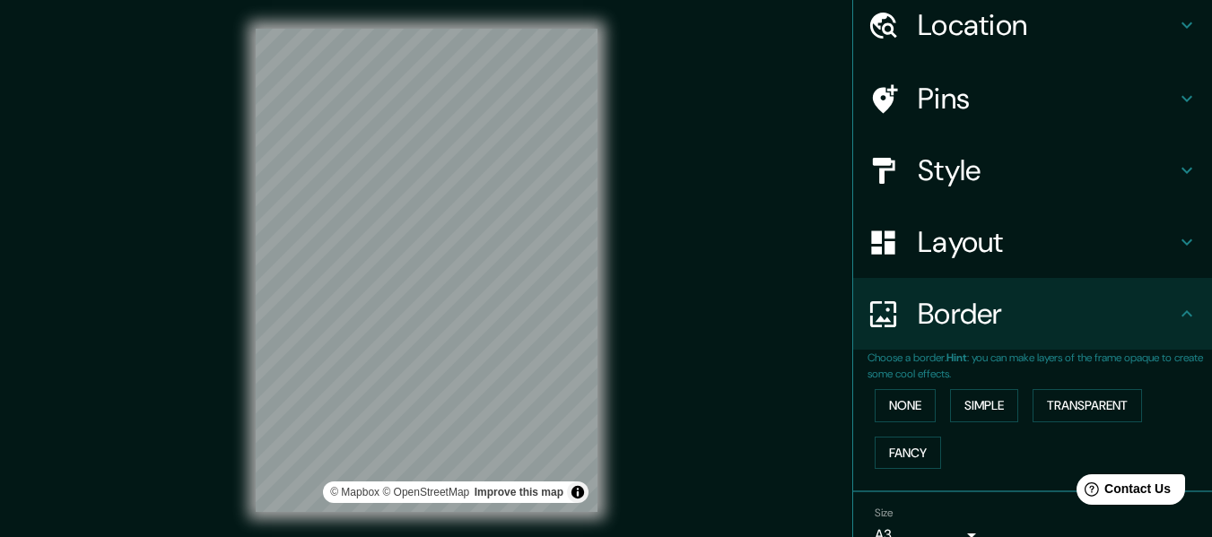
drag, startPoint x: 1186, startPoint y: 192, endPoint x: 1187, endPoint y: 249, distance: 56.5
click at [1187, 249] on ul "Location [GEOGRAPHIC_DATA], [GEOGRAPHIC_DATA], [GEOGRAPHIC_DATA] Pins Style Lay…" at bounding box center [1032, 307] width 359 height 637
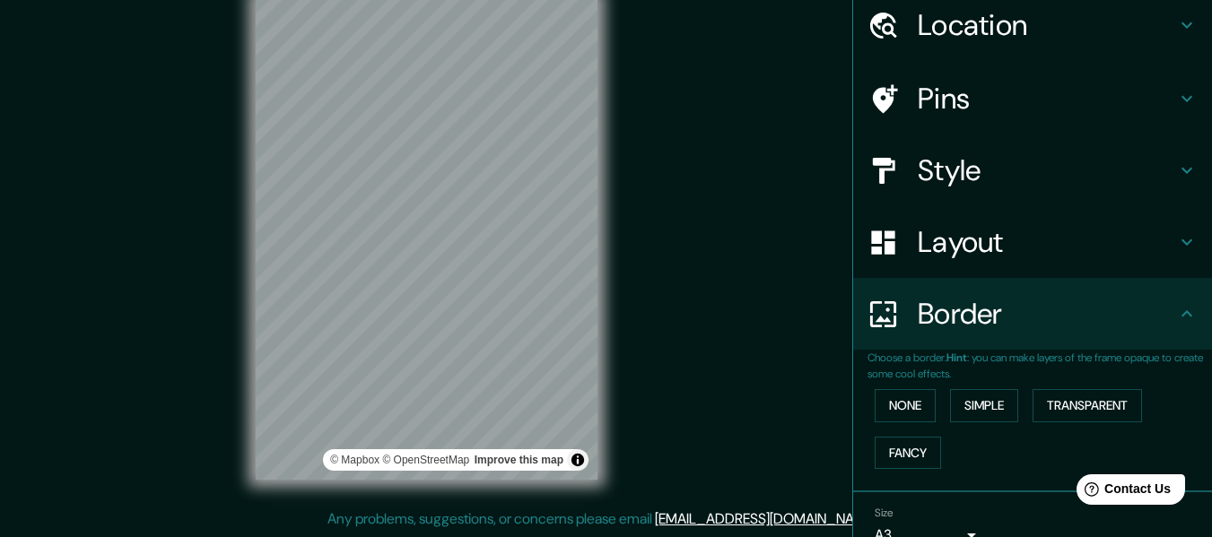
scroll to position [157, 0]
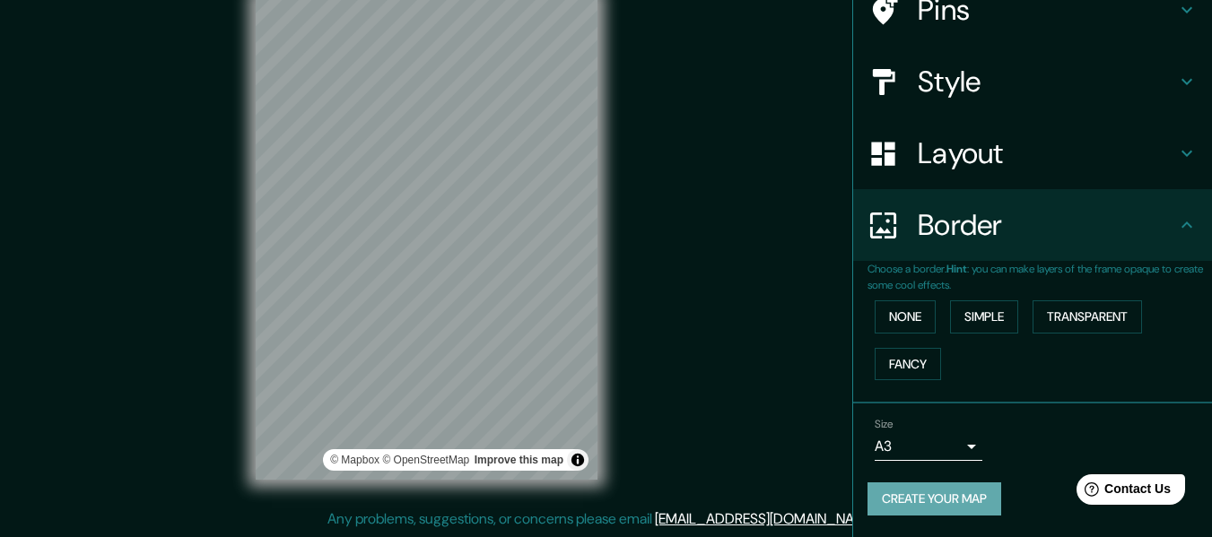
click at [965, 485] on button "Create your map" at bounding box center [935, 499] width 134 height 33
click at [944, 494] on button "Create your map" at bounding box center [935, 499] width 134 height 33
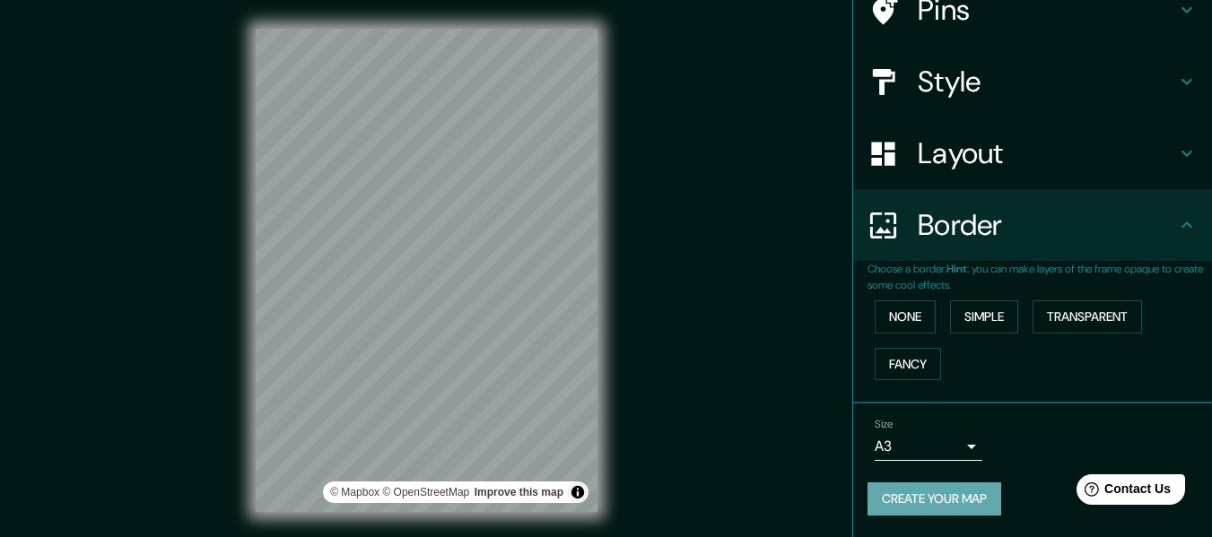
click at [868, 492] on button "Create your map" at bounding box center [935, 499] width 134 height 33
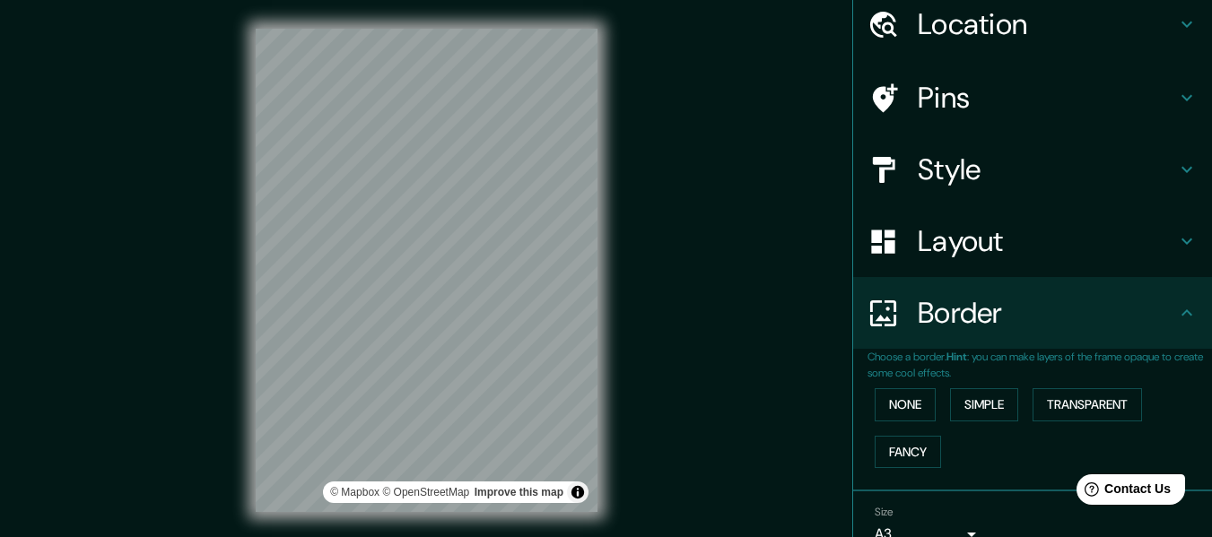
scroll to position [52, 0]
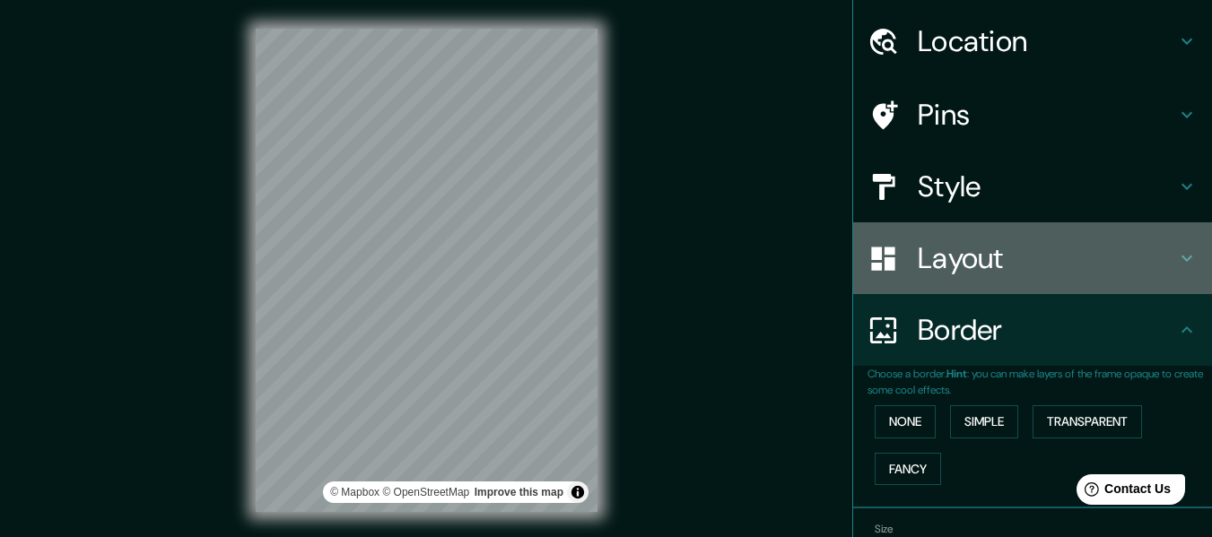
click at [1176, 259] on icon at bounding box center [1187, 259] width 22 height 22
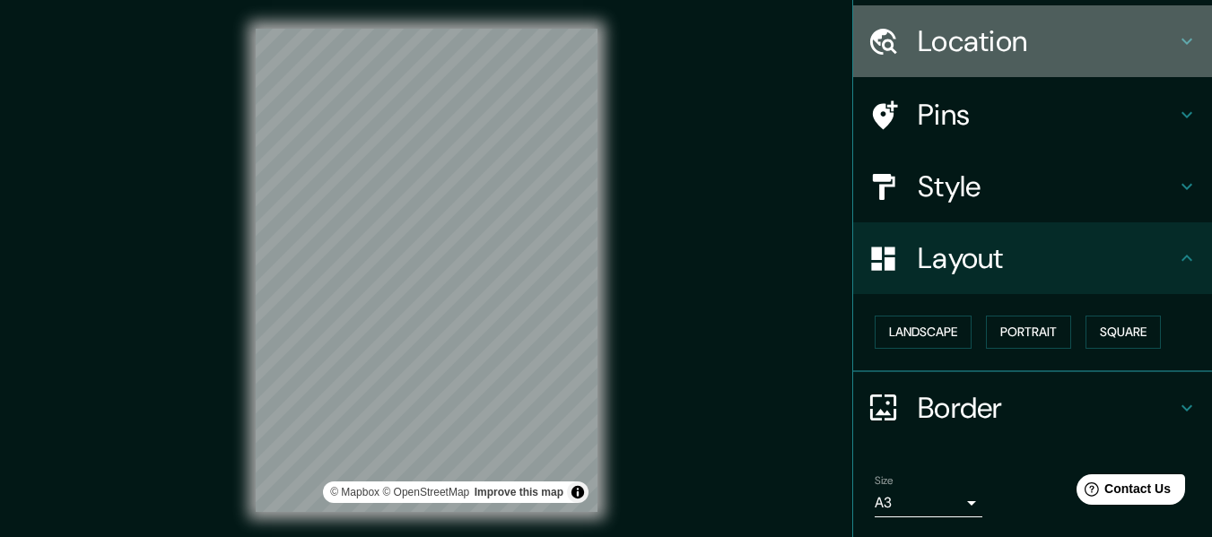
click at [1098, 57] on h4 "Location" at bounding box center [1047, 41] width 258 height 36
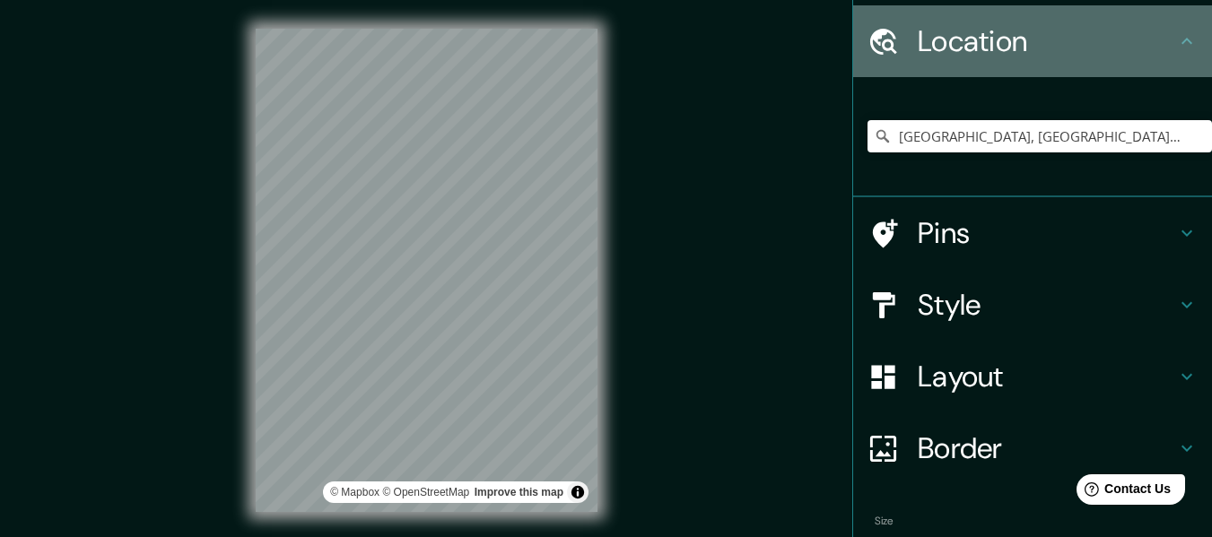
click at [1098, 57] on h4 "Location" at bounding box center [1047, 41] width 258 height 36
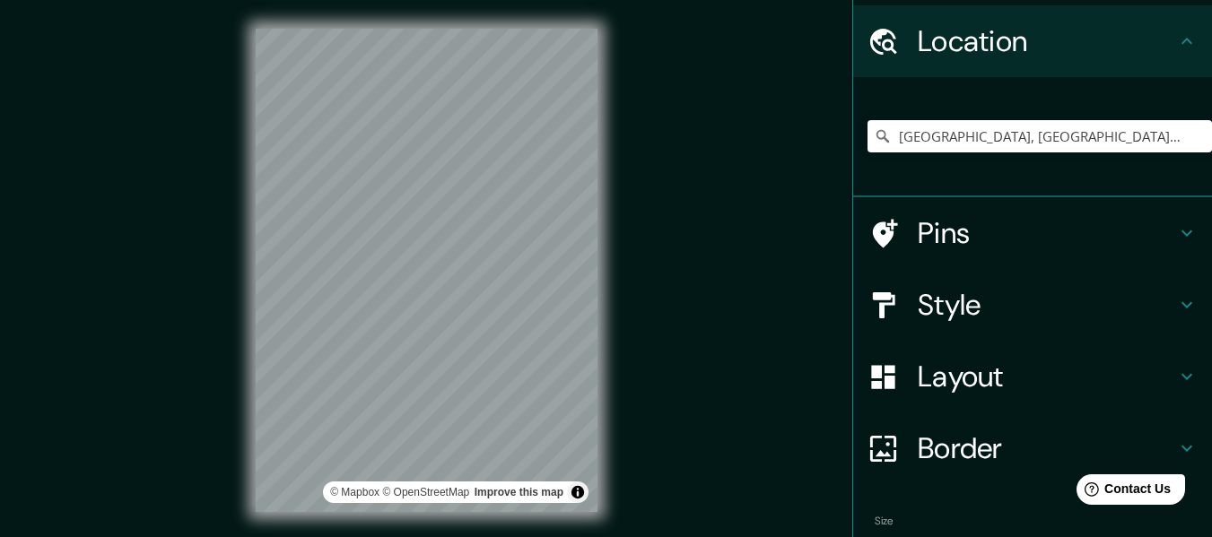
scroll to position [32, 0]
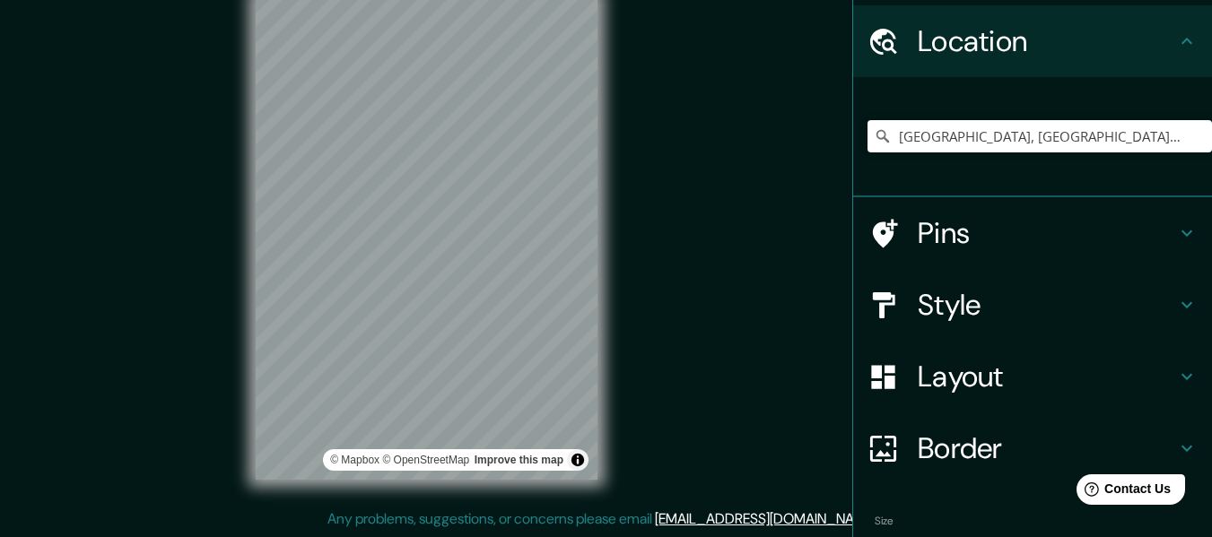
click at [775, 429] on div "Mappin Location [GEOGRAPHIC_DATA], [GEOGRAPHIC_DATA], [GEOGRAPHIC_DATA] Pins St…" at bounding box center [606, 253] width 1212 height 570
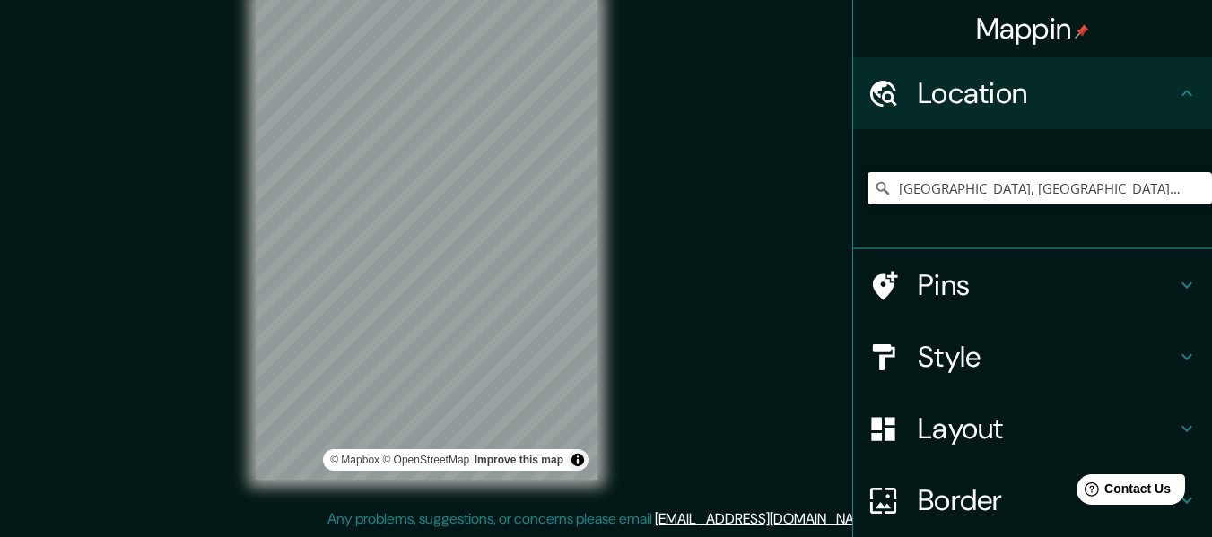
drag, startPoint x: 1198, startPoint y: 305, endPoint x: 1201, endPoint y: 456, distance: 150.8
click at [1201, 456] on div "Mappin Location [GEOGRAPHIC_DATA], [GEOGRAPHIC_DATA], [GEOGRAPHIC_DATA] Pins St…" at bounding box center [1032, 268] width 360 height 537
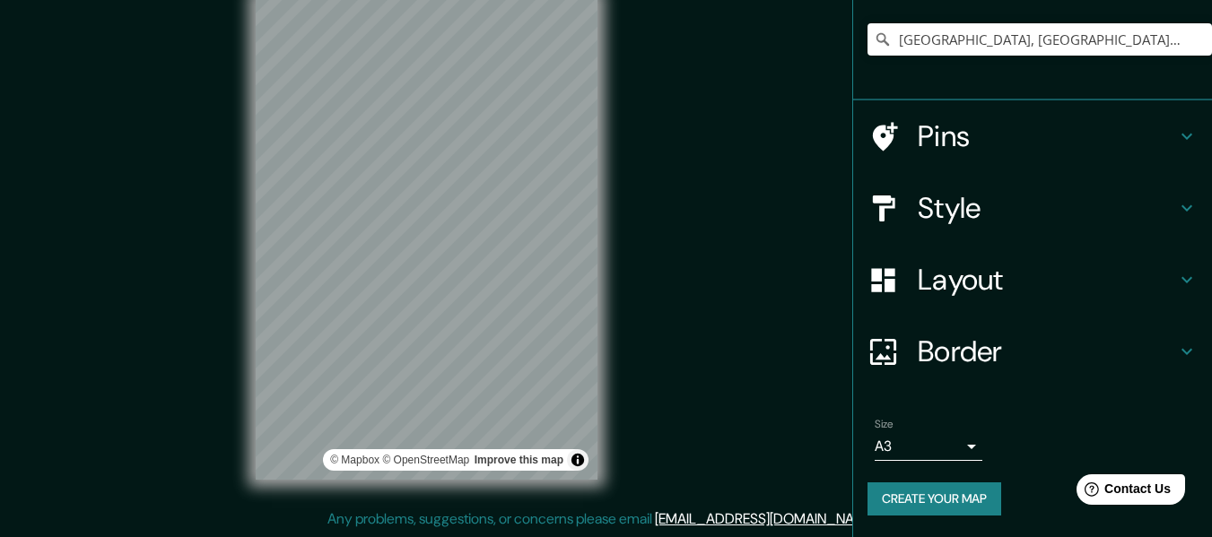
click at [922, 504] on button "Create your map" at bounding box center [935, 499] width 134 height 33
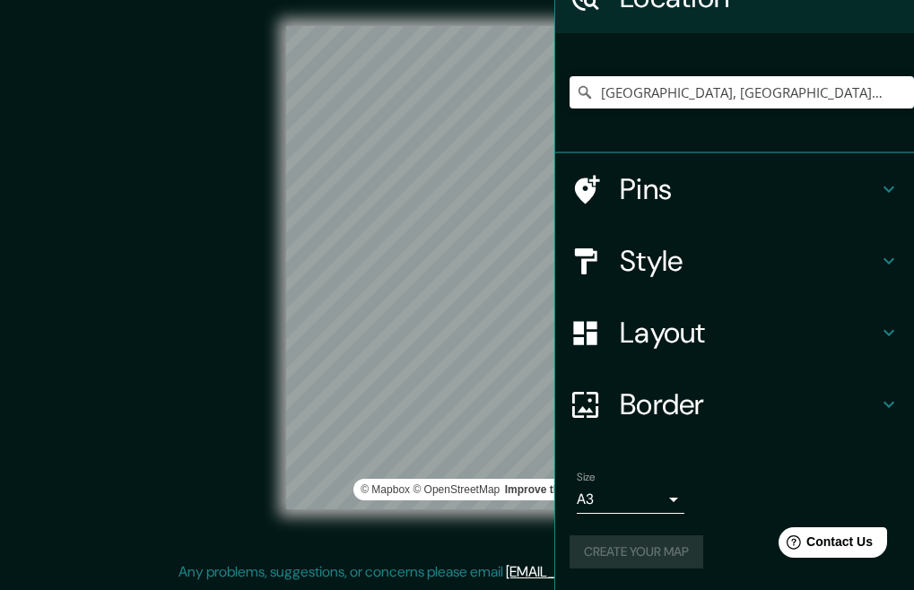
scroll to position [96, 0]
click at [459, 218] on div at bounding box center [453, 213] width 14 height 14
click at [611, 537] on button "Create your map" at bounding box center [637, 552] width 134 height 33
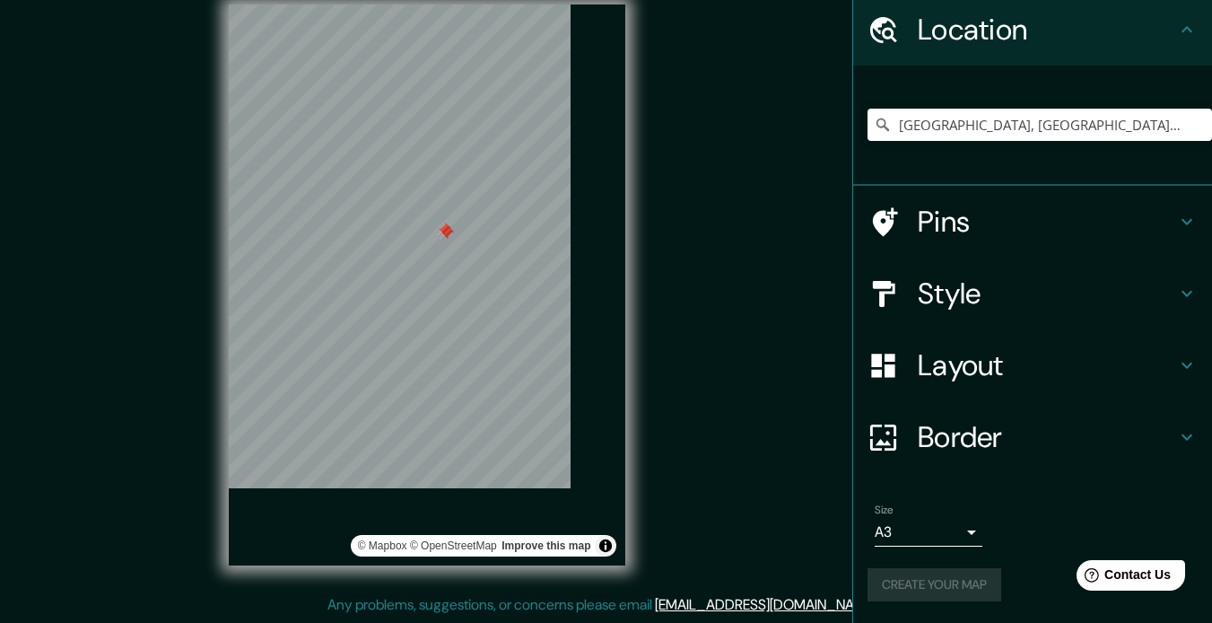
scroll to position [64, 0]
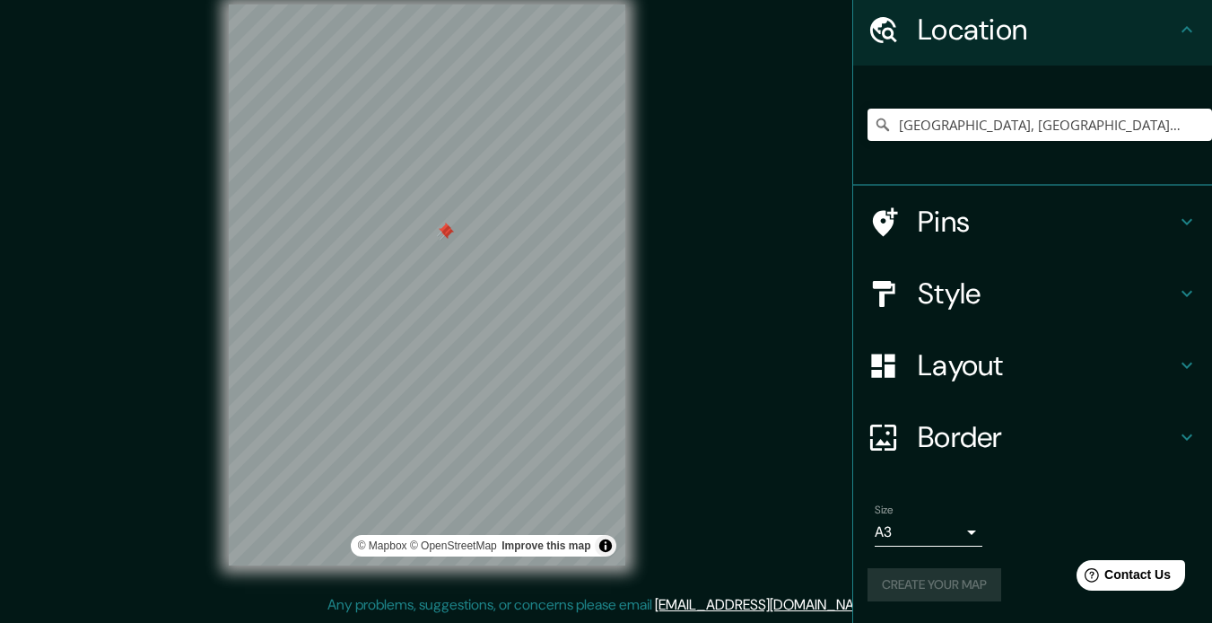
click at [771, 522] on div "© Mapbox © OpenStreetMap Improve this map" at bounding box center [427, 284] width 1091 height 561
click at [1128, 537] on span "Contact Us" at bounding box center [1138, 574] width 69 height 15
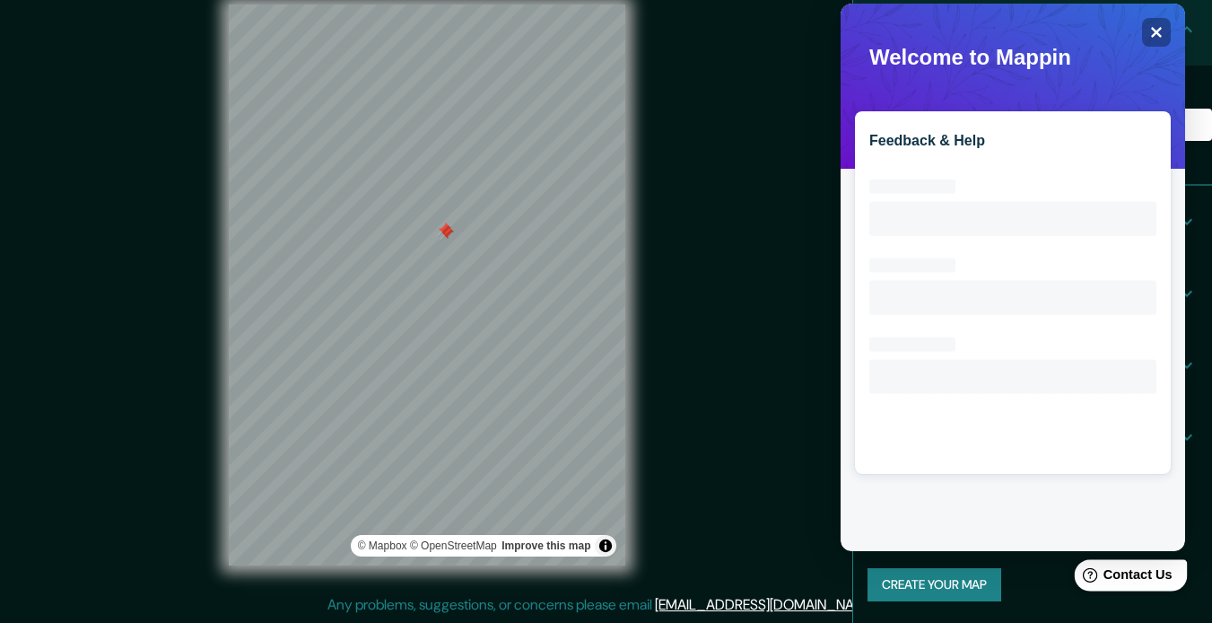
scroll to position [0, 0]
click at [1149, 31] on div "Close" at bounding box center [1156, 32] width 29 height 29
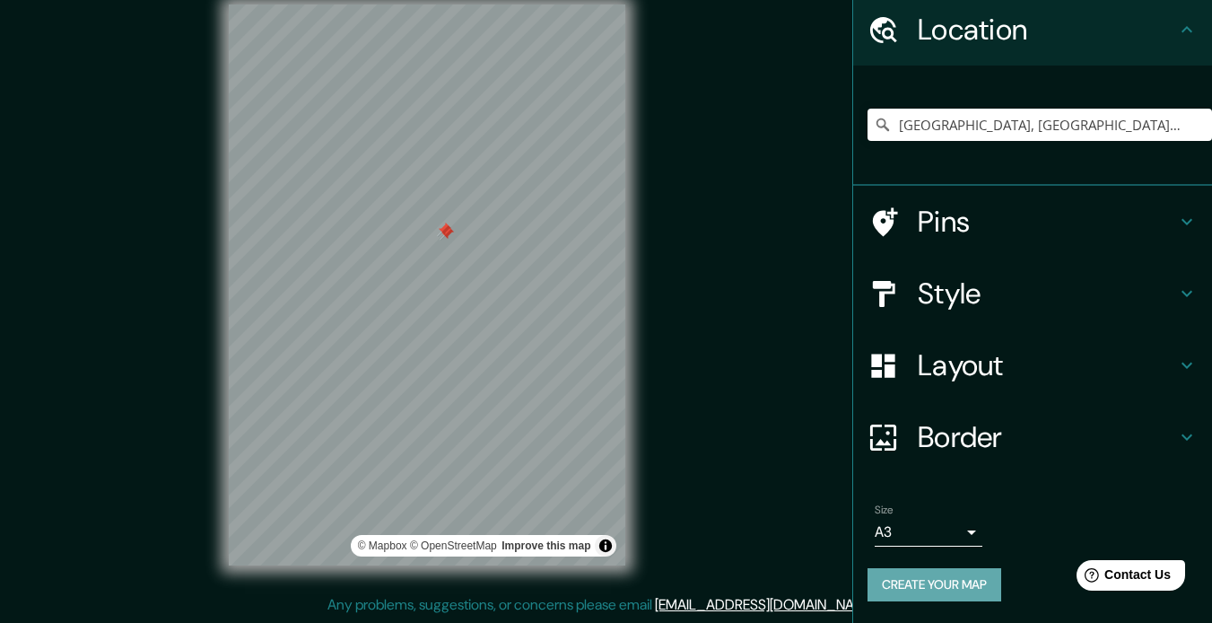
click at [942, 537] on button "Create your map" at bounding box center [935, 584] width 134 height 33
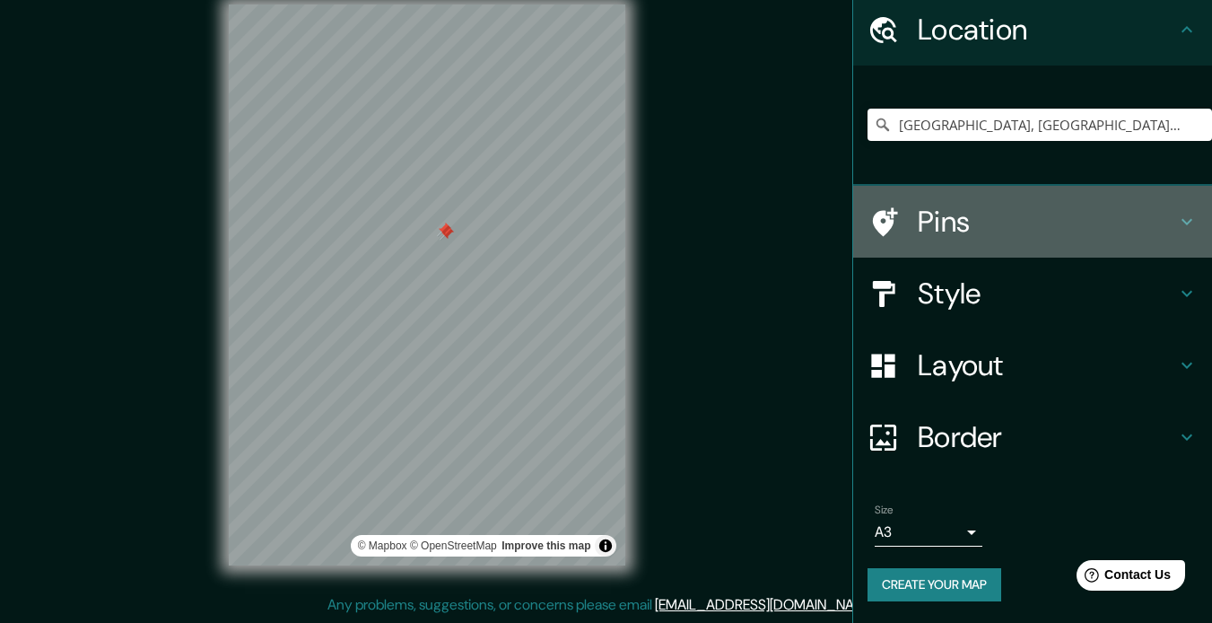
click at [987, 221] on h4 "Pins" at bounding box center [1047, 222] width 258 height 36
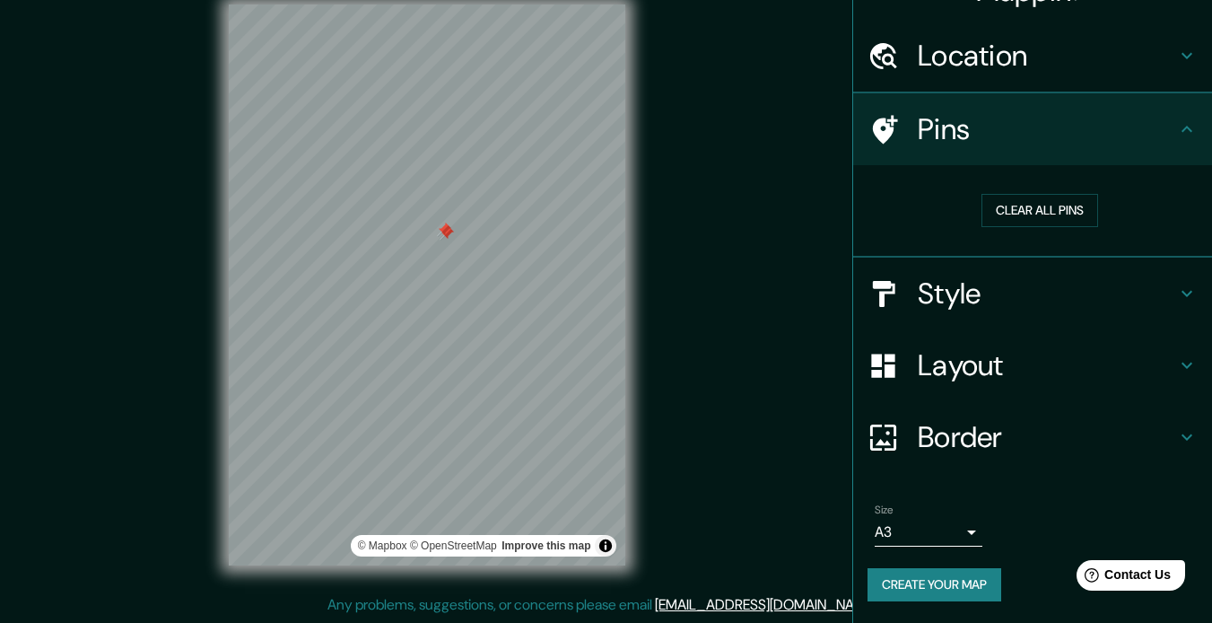
scroll to position [37, 0]
click at [1017, 213] on button "Clear all pins" at bounding box center [1040, 211] width 117 height 33
click at [929, 537] on button "Create your map" at bounding box center [935, 585] width 134 height 33
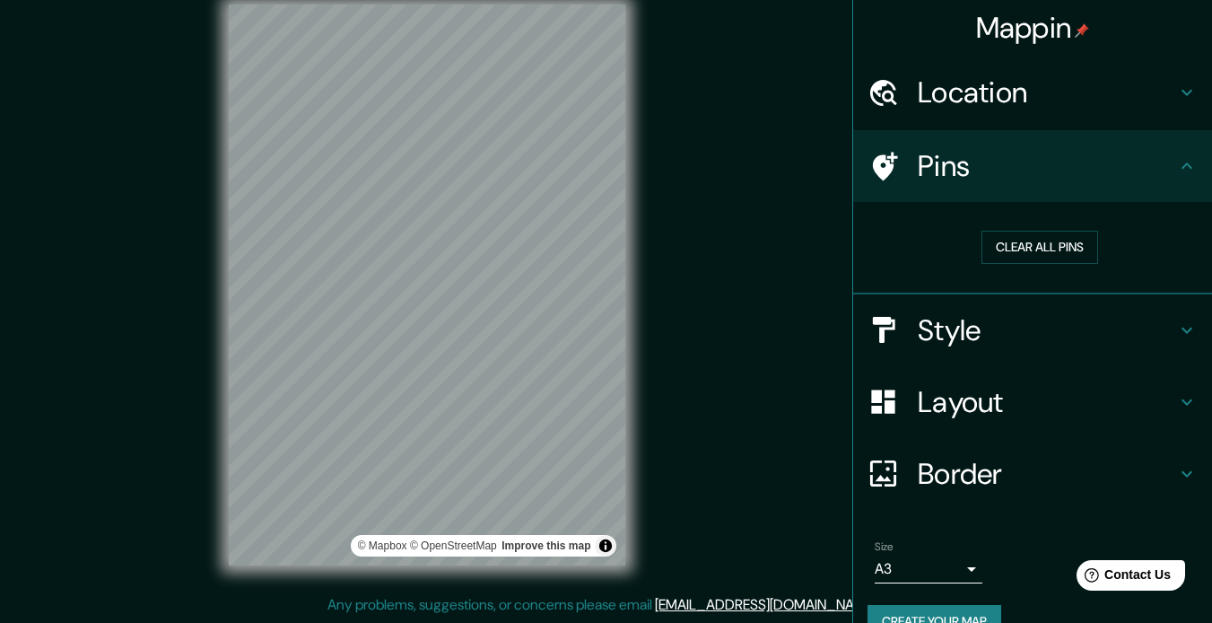
scroll to position [0, 0]
drag, startPoint x: 782, startPoint y: 8, endPoint x: 697, endPoint y: 169, distance: 181.8
click at [697, 169] on div "© Mapbox © OpenStreetMap Improve this map" at bounding box center [427, 284] width 1091 height 561
click at [705, 174] on div "© Mapbox © OpenStreetMap Improve this map" at bounding box center [427, 284] width 1091 height 561
click at [440, 193] on div at bounding box center [439, 191] width 14 height 14
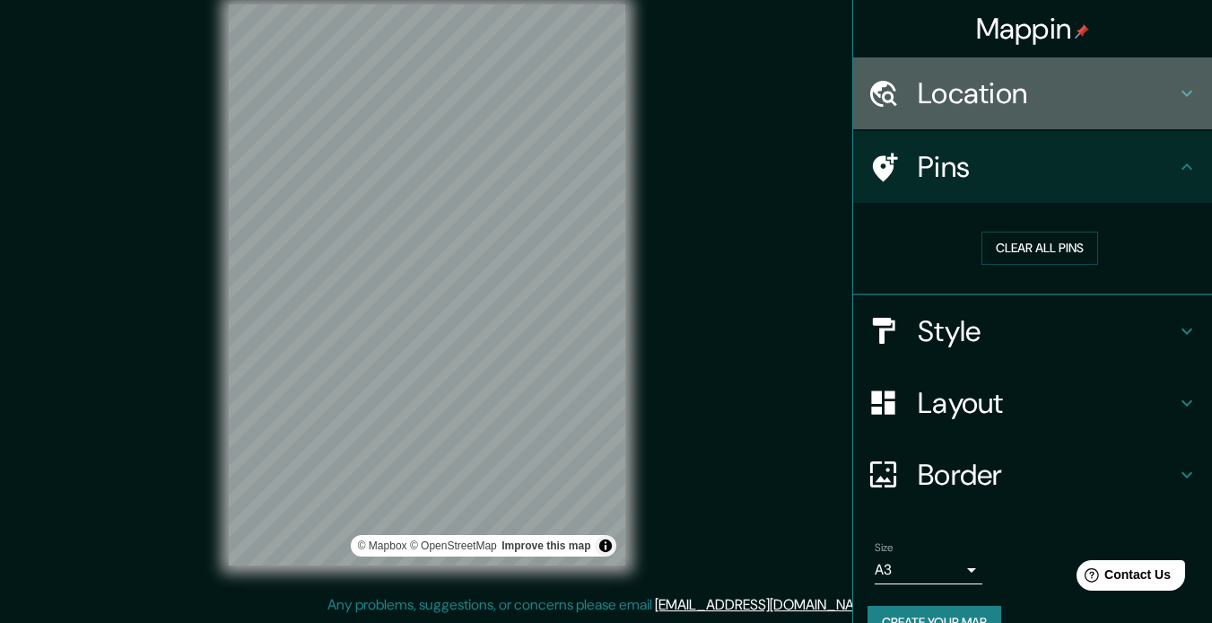
click at [1084, 100] on h4 "Location" at bounding box center [1047, 93] width 258 height 36
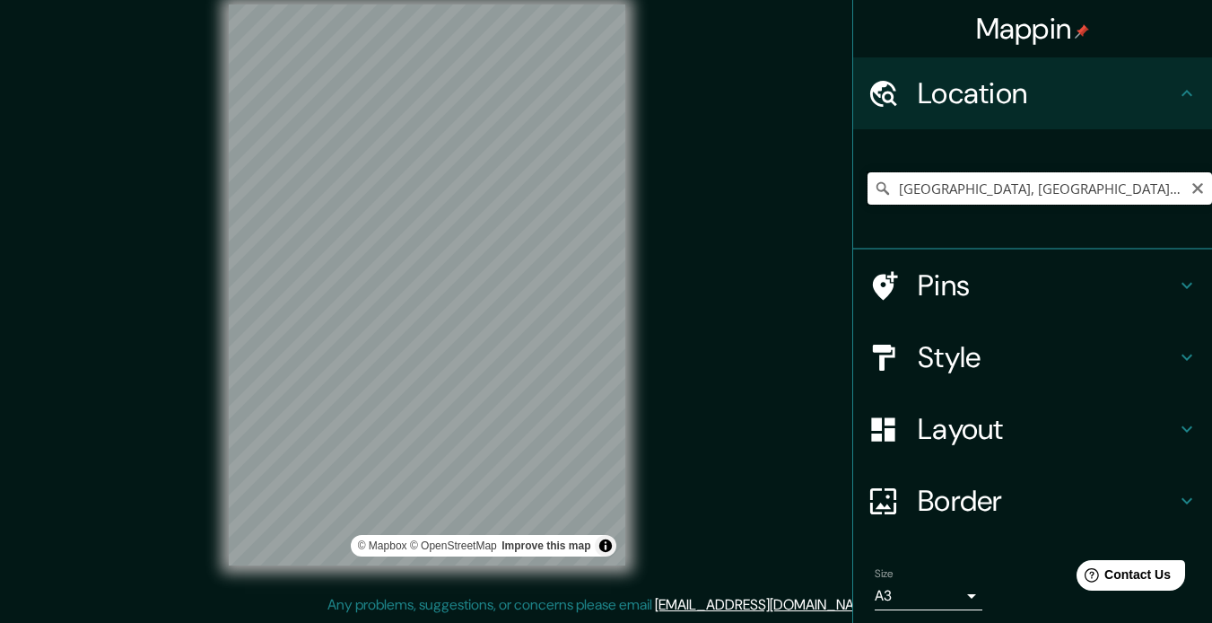
click at [1077, 189] on input "[GEOGRAPHIC_DATA], [GEOGRAPHIC_DATA], [GEOGRAPHIC_DATA]" at bounding box center [1040, 188] width 345 height 32
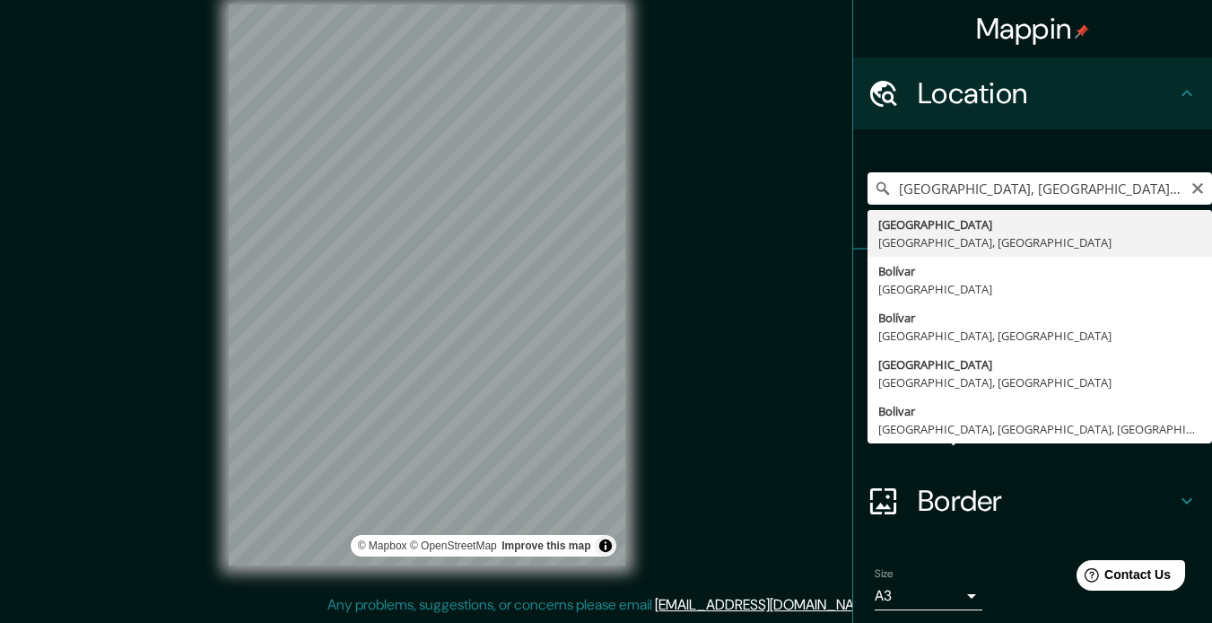
type input "[GEOGRAPHIC_DATA], [GEOGRAPHIC_DATA], [GEOGRAPHIC_DATA]"
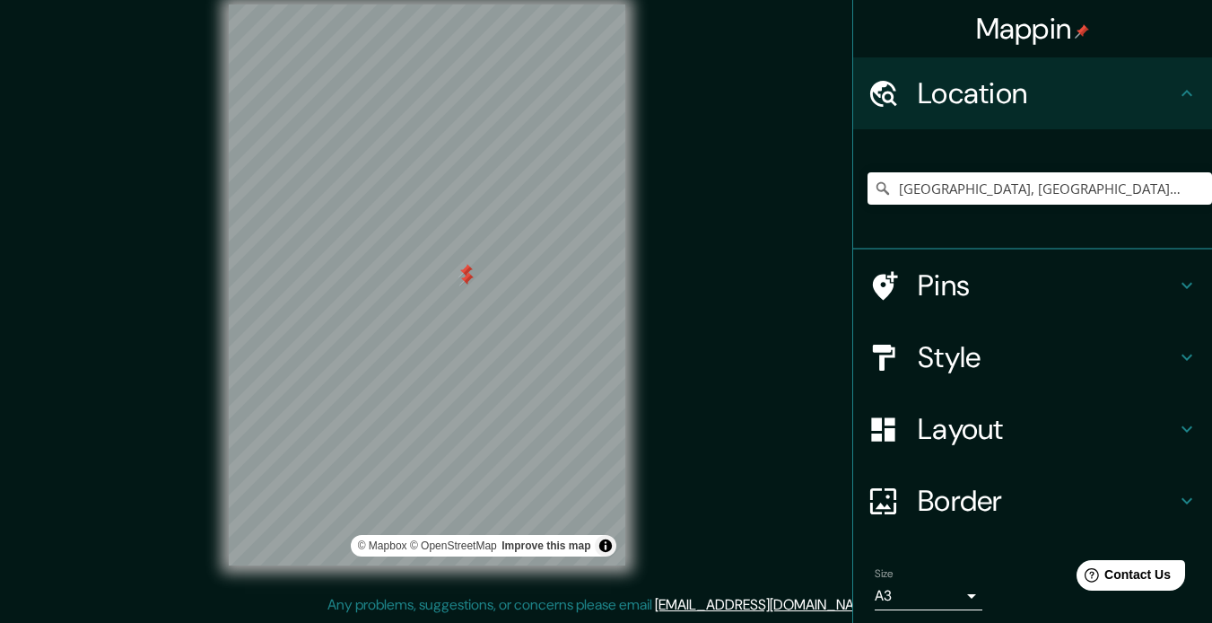
click at [469, 277] on div at bounding box center [466, 279] width 14 height 14
click at [464, 268] on div at bounding box center [466, 271] width 14 height 14
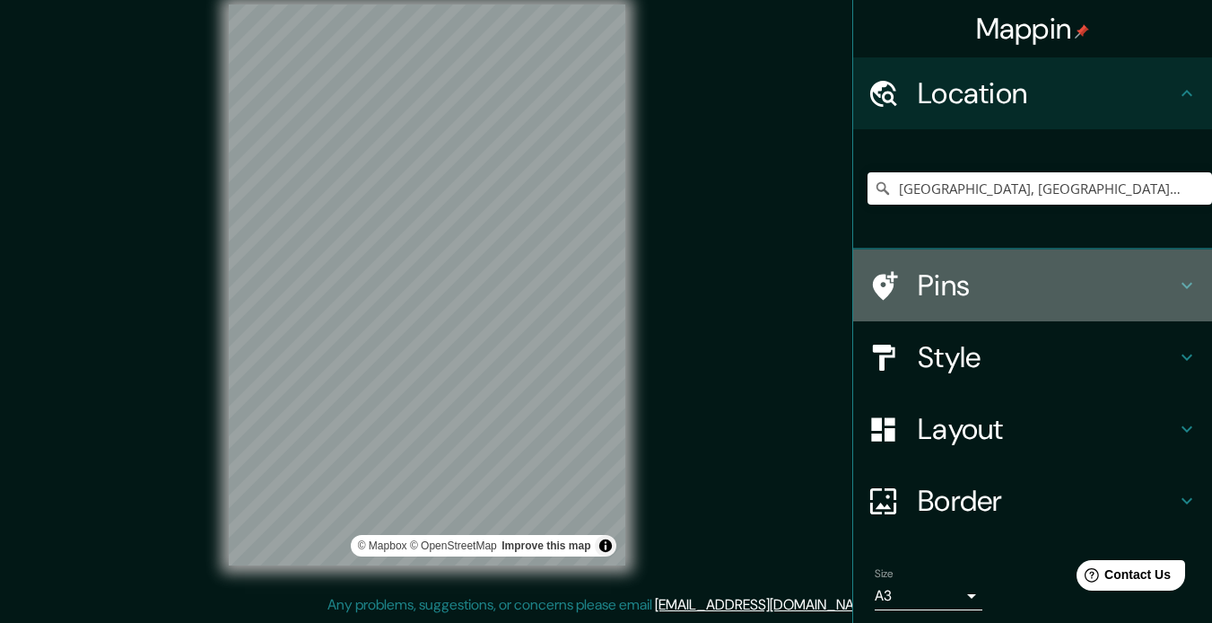
click at [987, 274] on h4 "Pins" at bounding box center [1047, 285] width 258 height 36
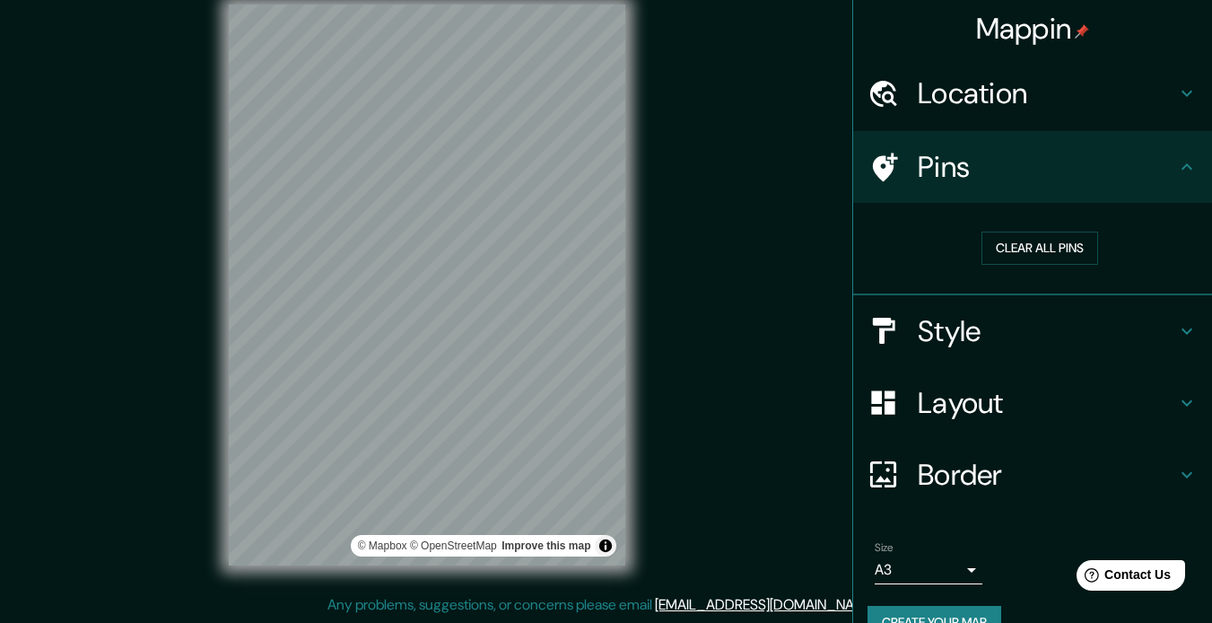
click at [717, 285] on div "© Mapbox © OpenStreetMap Improve this map" at bounding box center [427, 284] width 1091 height 561
click at [745, 211] on div "© Mapbox © OpenStreetMap Improve this map" at bounding box center [427, 284] width 1091 height 561
click at [674, 355] on div "© Mapbox © OpenStreetMap Improve this map" at bounding box center [427, 284] width 1091 height 561
